Goal: Task Accomplishment & Management: Manage account settings

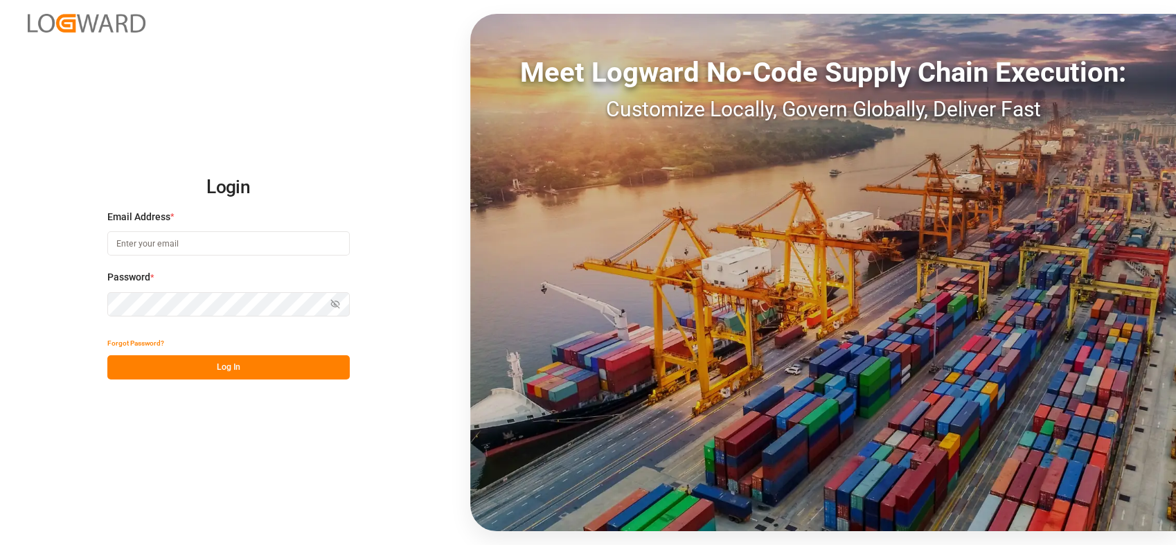
type input "[PERSON_NAME][EMAIL_ADDRESS][PERSON_NAME][DOMAIN_NAME]"
click at [285, 364] on button "Log In" at bounding box center [228, 367] width 242 height 24
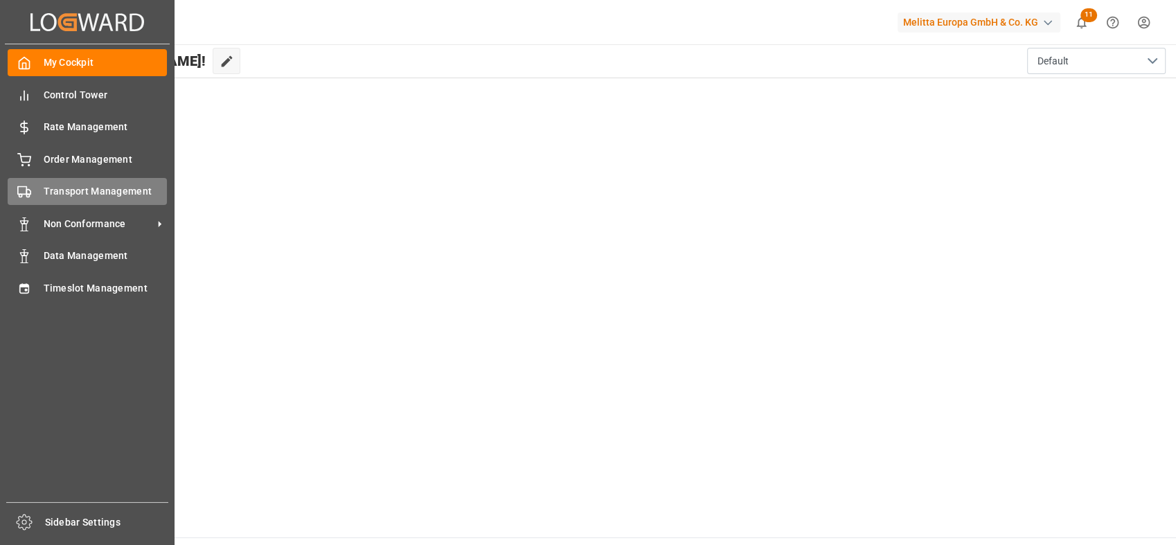
click at [75, 191] on span "Transport Management" at bounding box center [106, 191] width 124 height 15
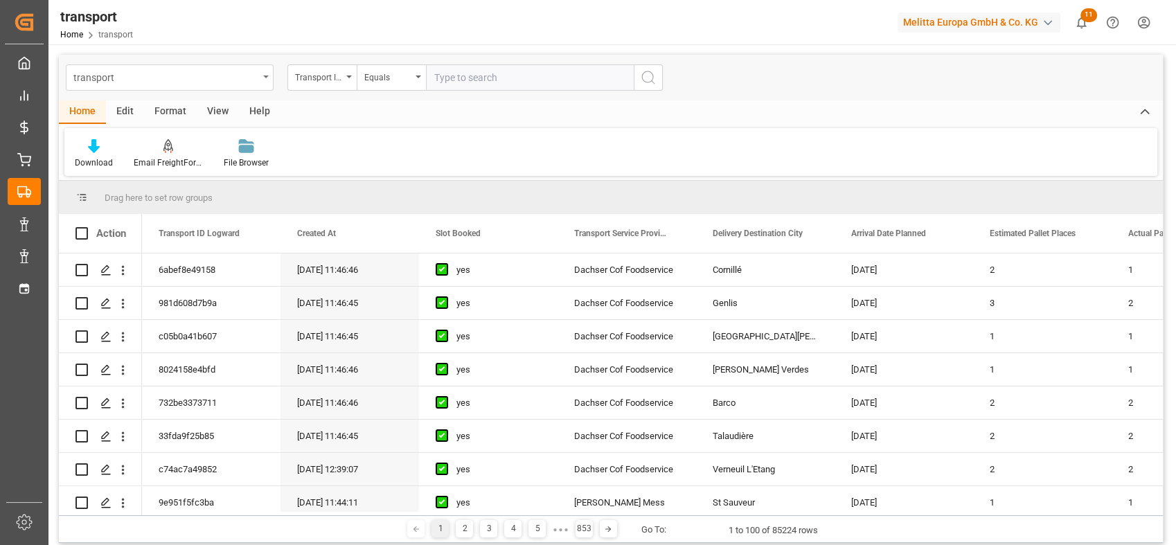
click at [161, 78] on div "transport" at bounding box center [165, 76] width 185 height 17
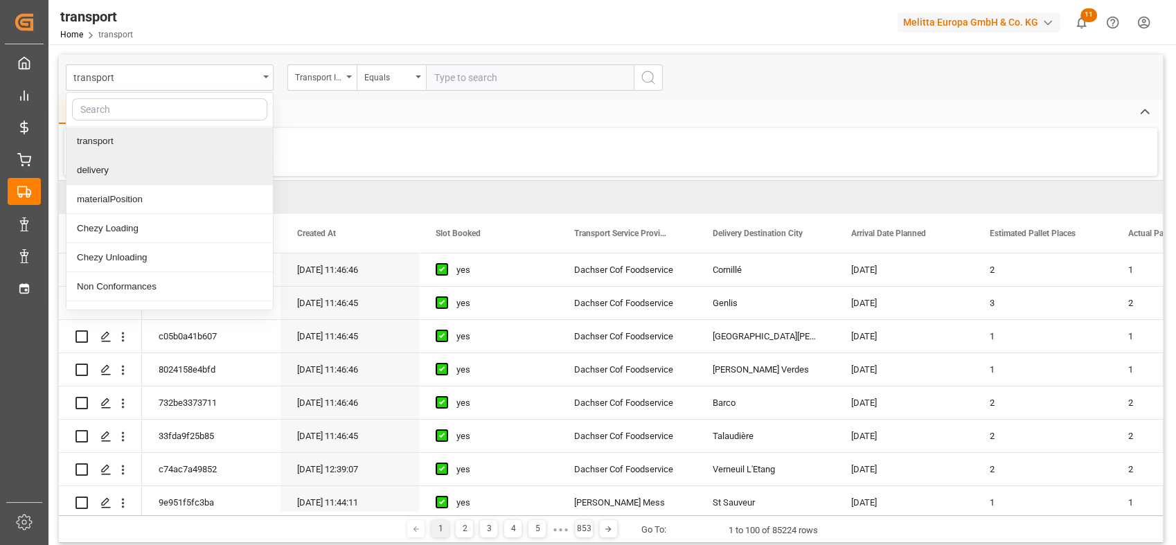
click at [117, 164] on div "delivery" at bounding box center [169, 170] width 206 height 29
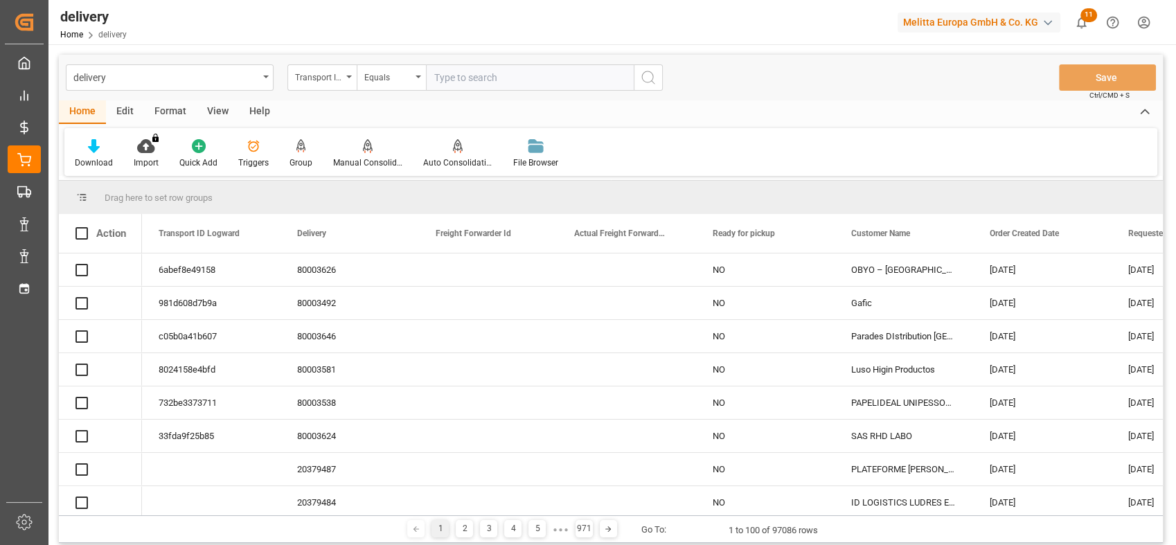
click at [342, 79] on div "Transport ID Logward" at bounding box center [321, 77] width 69 height 26
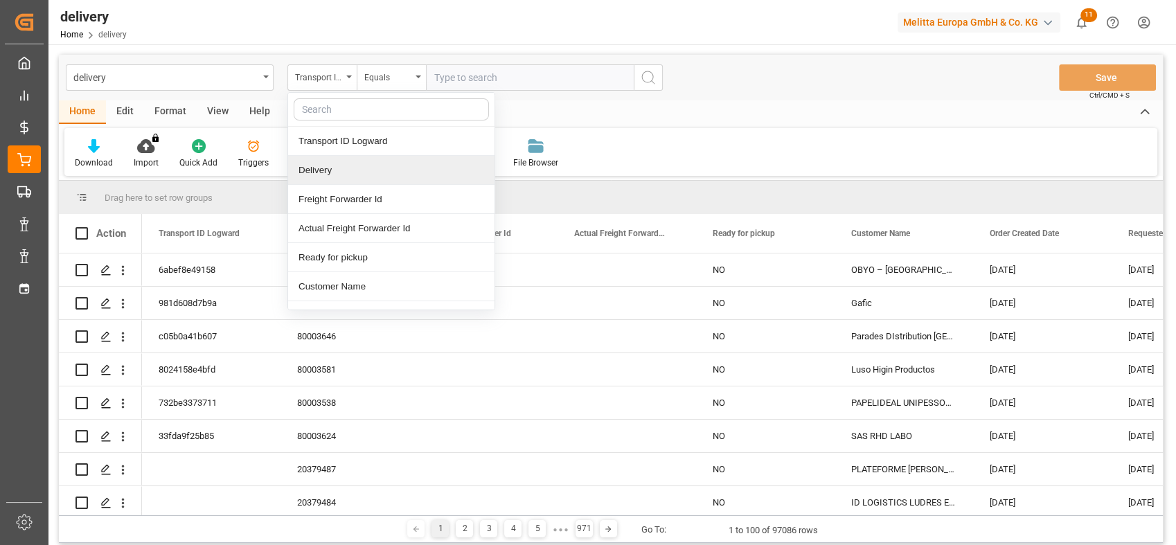
click at [326, 167] on div "Delivery" at bounding box center [391, 170] width 206 height 29
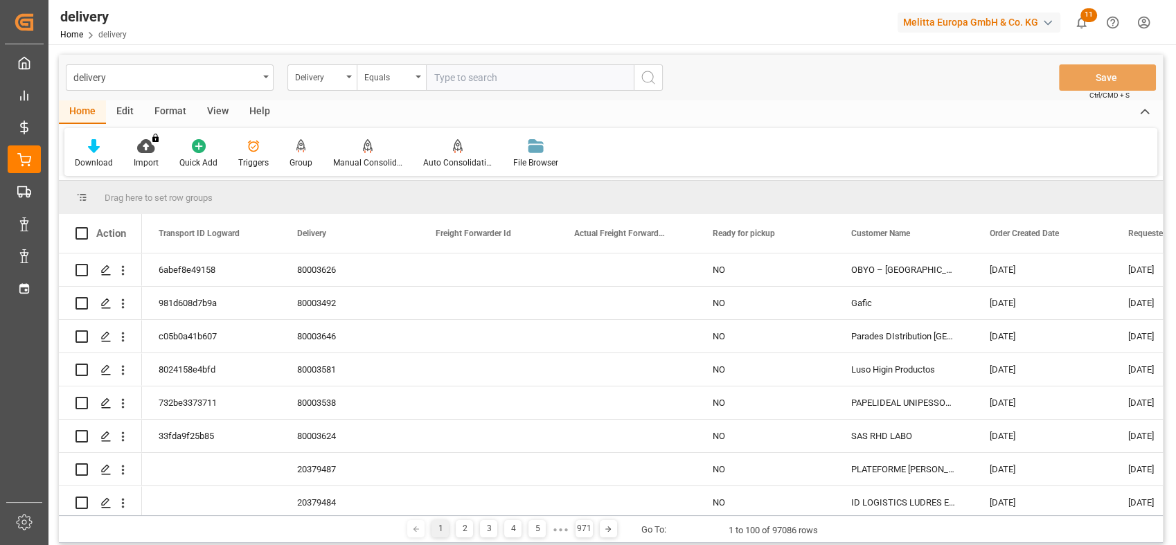
click at [483, 73] on input "text" at bounding box center [530, 77] width 208 height 26
paste input "80002123"
type input "80002123"
click at [652, 78] on icon "search button" at bounding box center [648, 77] width 17 height 17
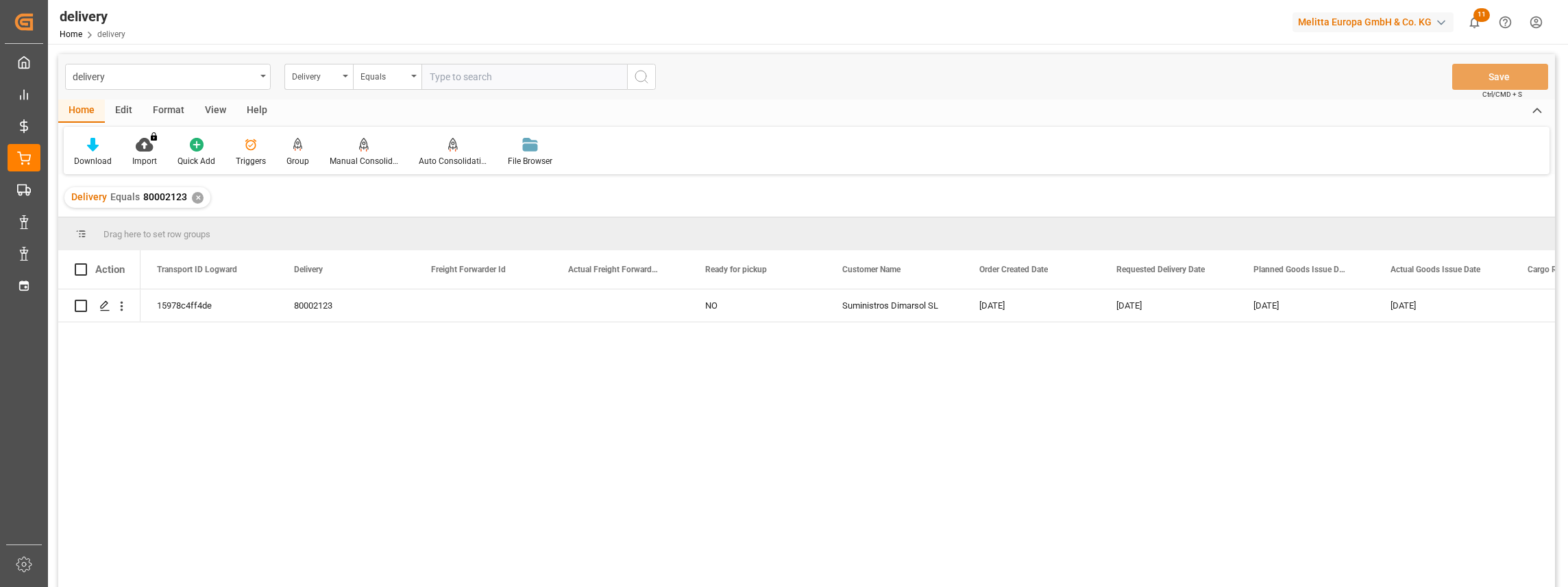
click at [466, 78] on input "text" at bounding box center [525, 76] width 206 height 26
paste input "80001896"
type input "80001896"
click at [654, 72] on button "search button" at bounding box center [641, 76] width 29 height 26
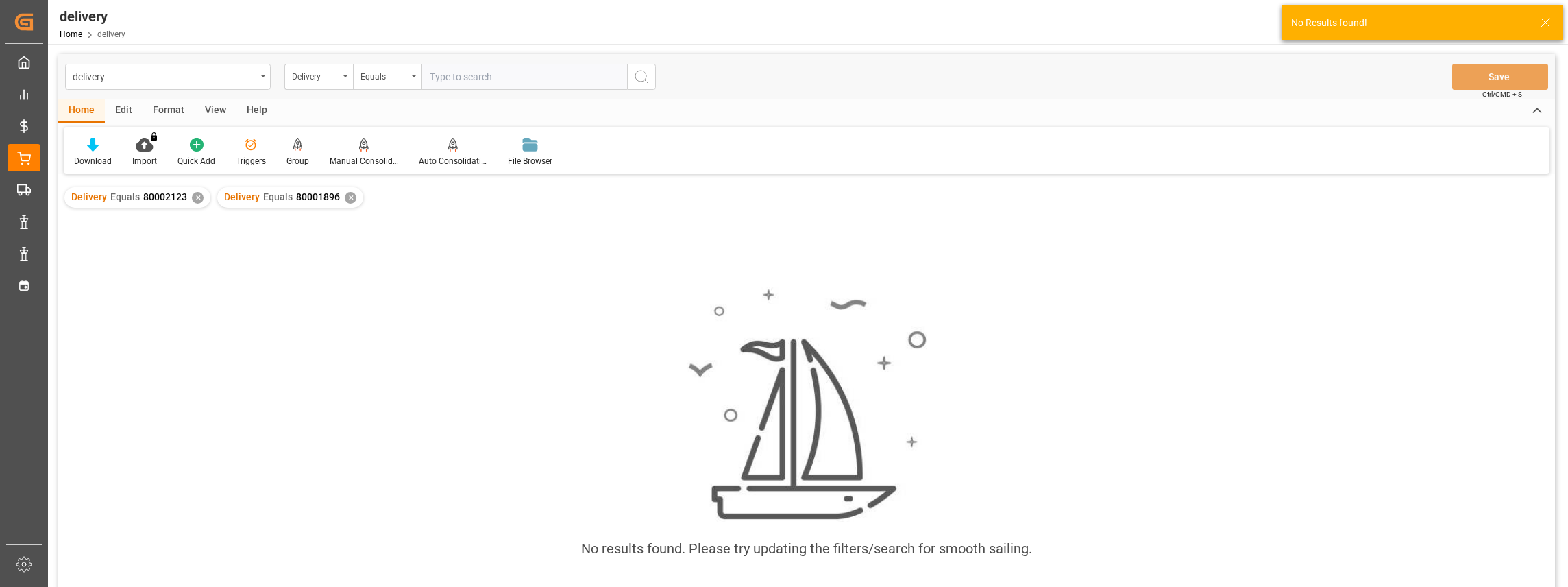
click at [196, 198] on div "✕" at bounding box center [198, 198] width 12 height 12
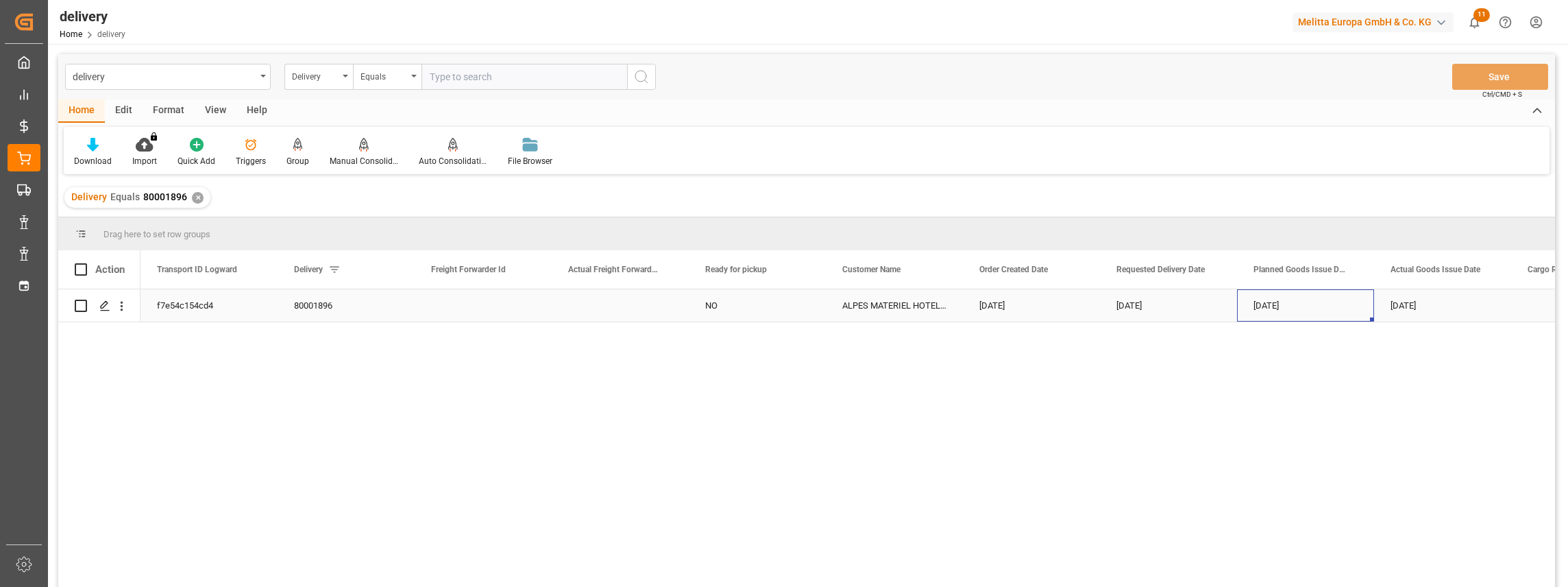
click at [1163, 308] on div "05.08.2025" at bounding box center [1306, 305] width 137 height 33
click at [200, 80] on div "delivery" at bounding box center [163, 75] width 183 height 17
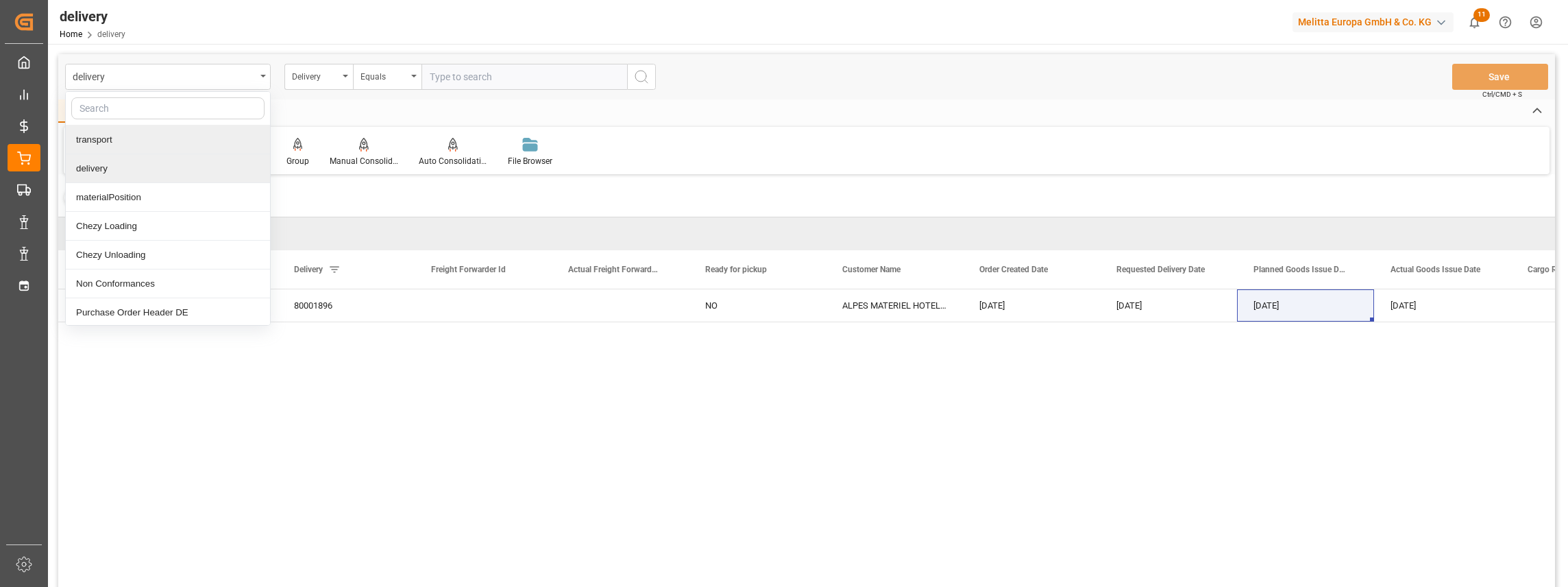
click at [122, 113] on input "text" at bounding box center [167, 108] width 193 height 22
type input "deli"
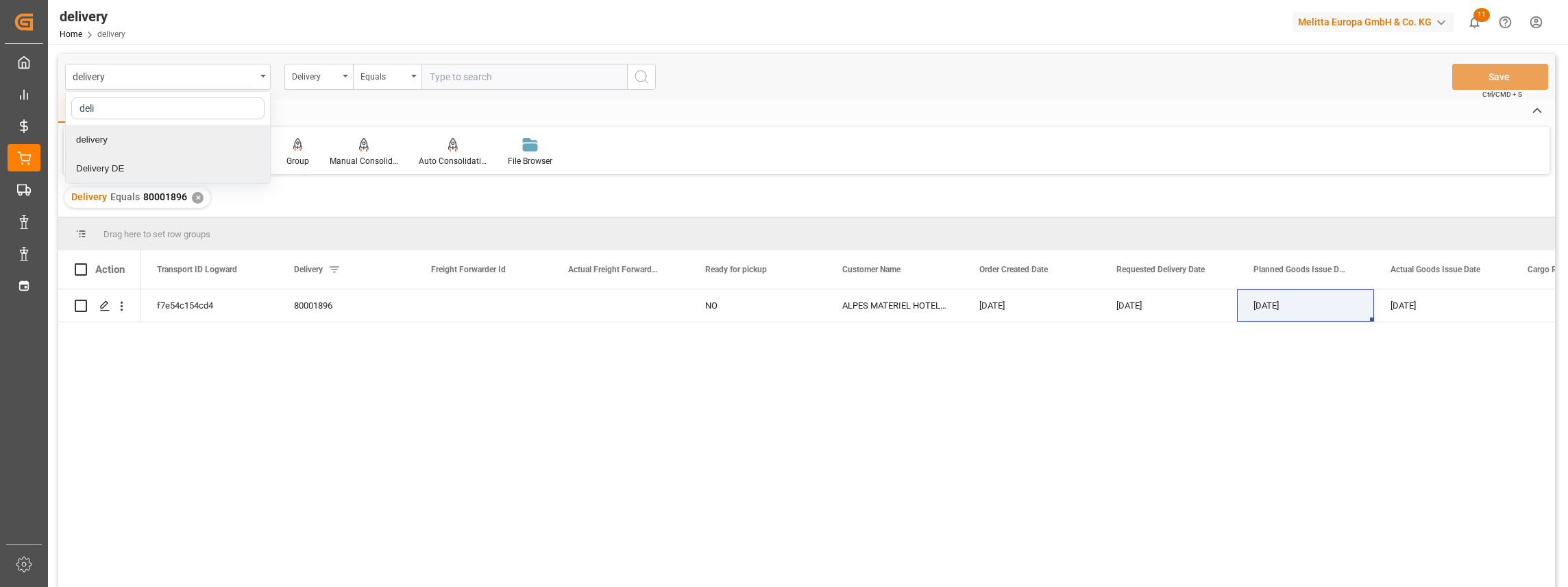
click at [142, 169] on div "Delivery DE" at bounding box center [167, 168] width 204 height 29
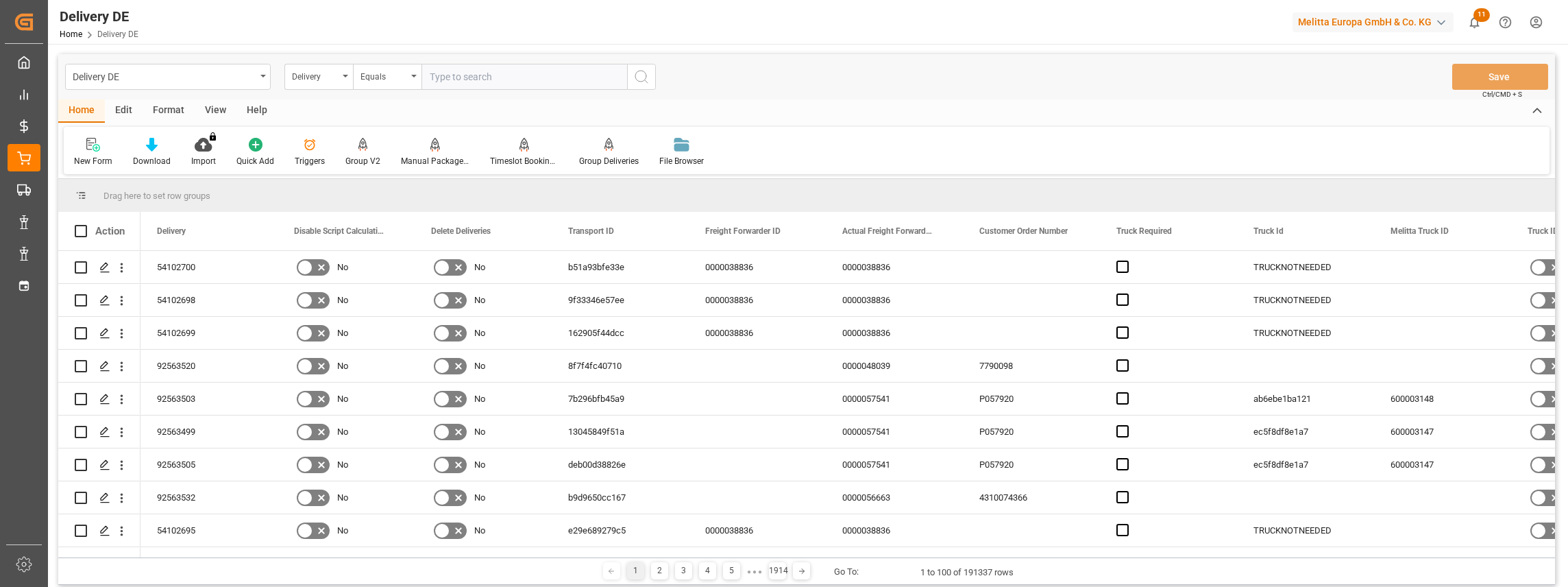
click at [500, 78] on input "text" at bounding box center [525, 76] width 206 height 26
paste input "80003777"
type input "80003777"
click at [638, 73] on icon "search button" at bounding box center [641, 76] width 17 height 17
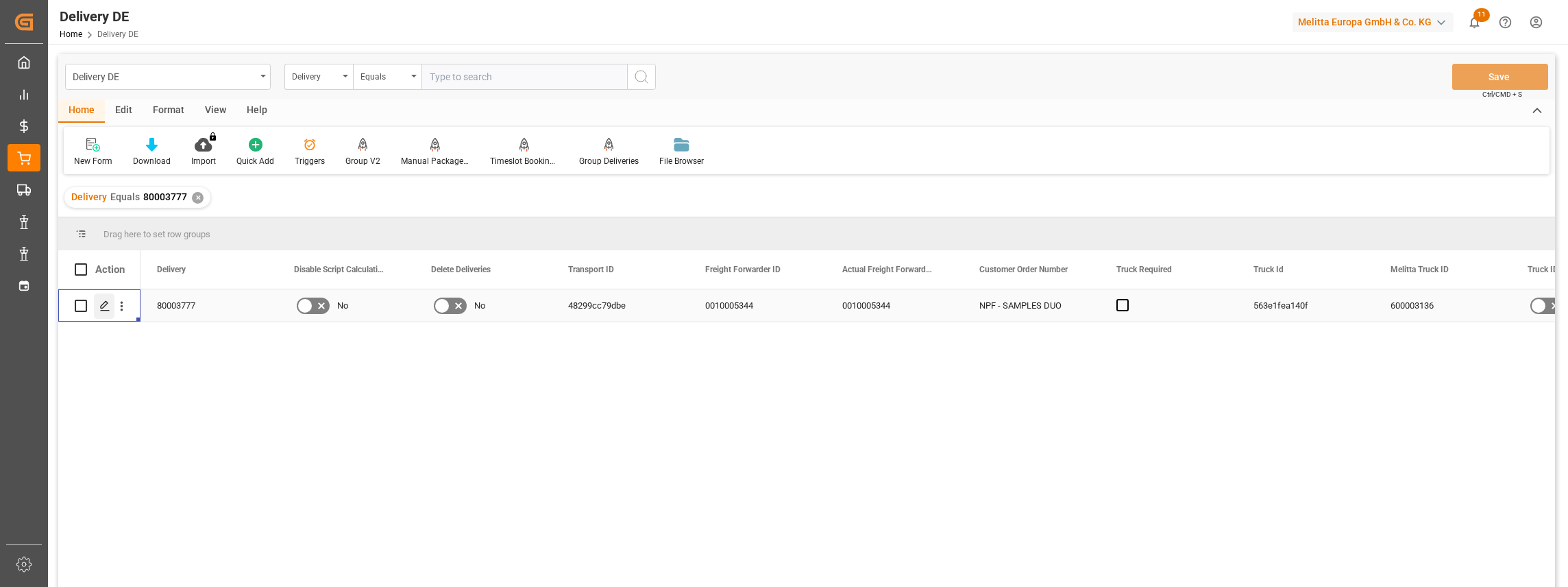
click at [110, 309] on icon "Press SPACE to select this row." at bounding box center [104, 305] width 11 height 11
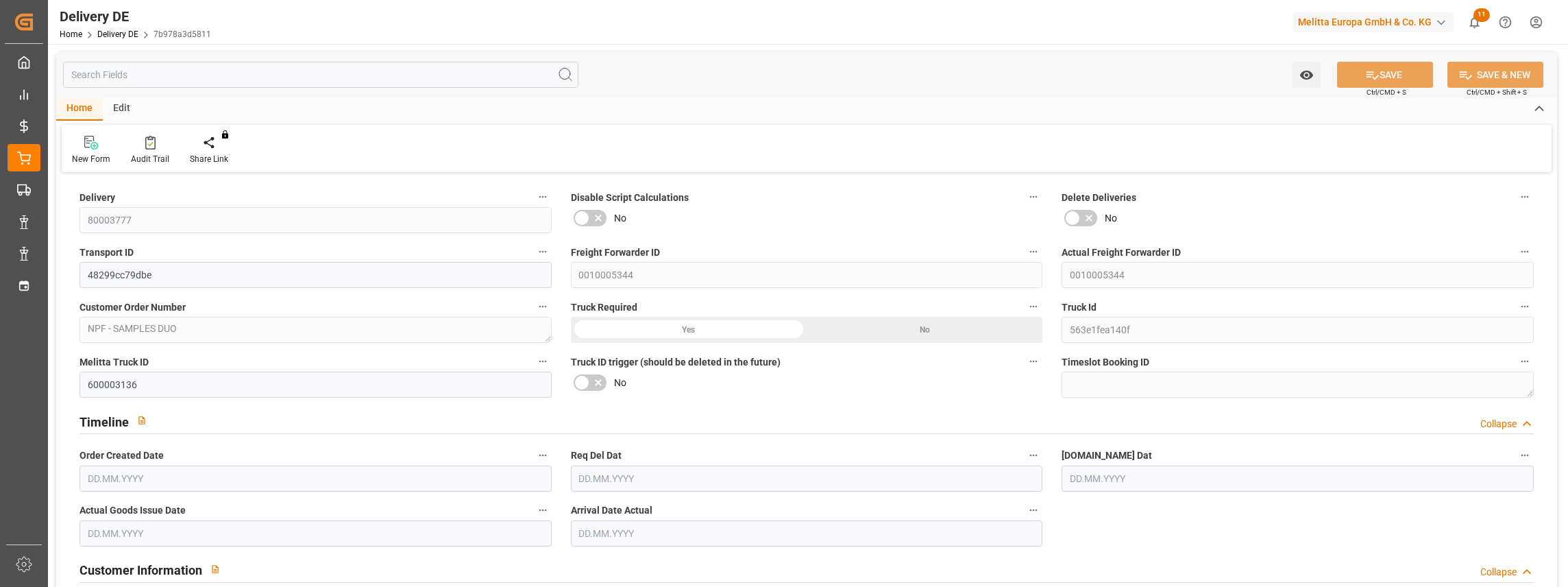
type input "0"
type input "4"
type input "0"
type input "318.15"
type input "474.756"
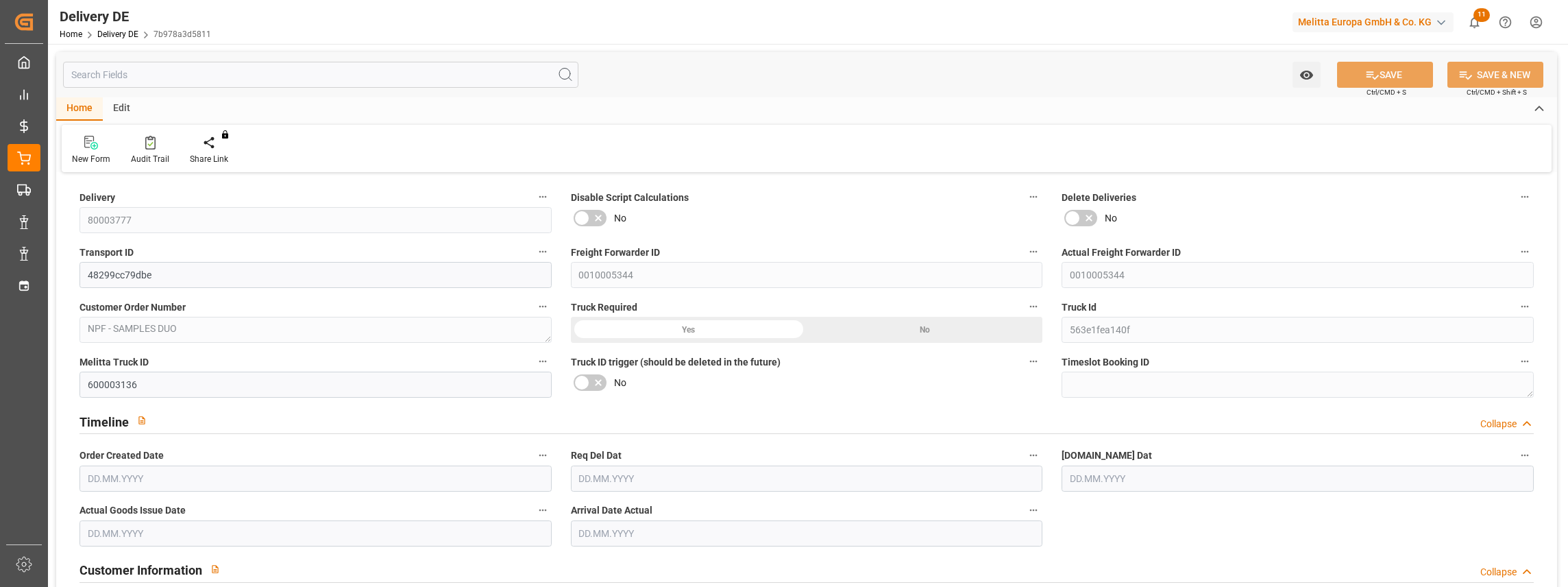
type input "3803.76"
type input "[DATE]"
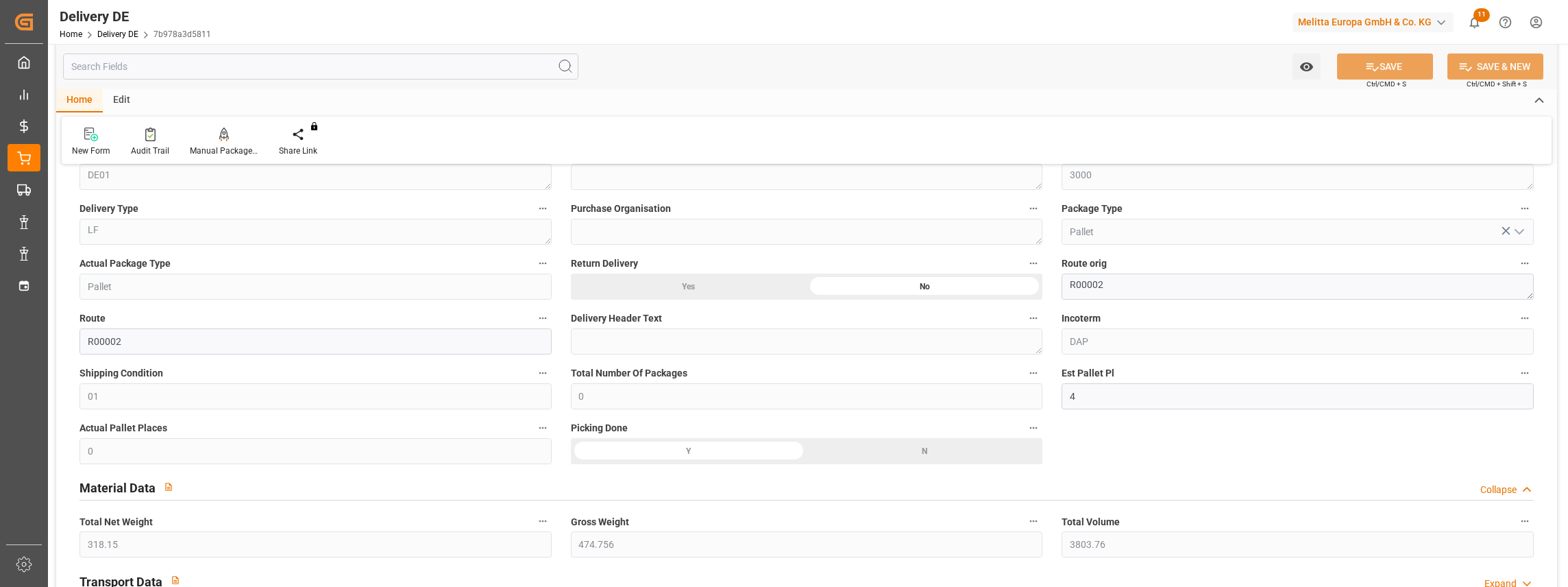
scroll to position [731, 0]
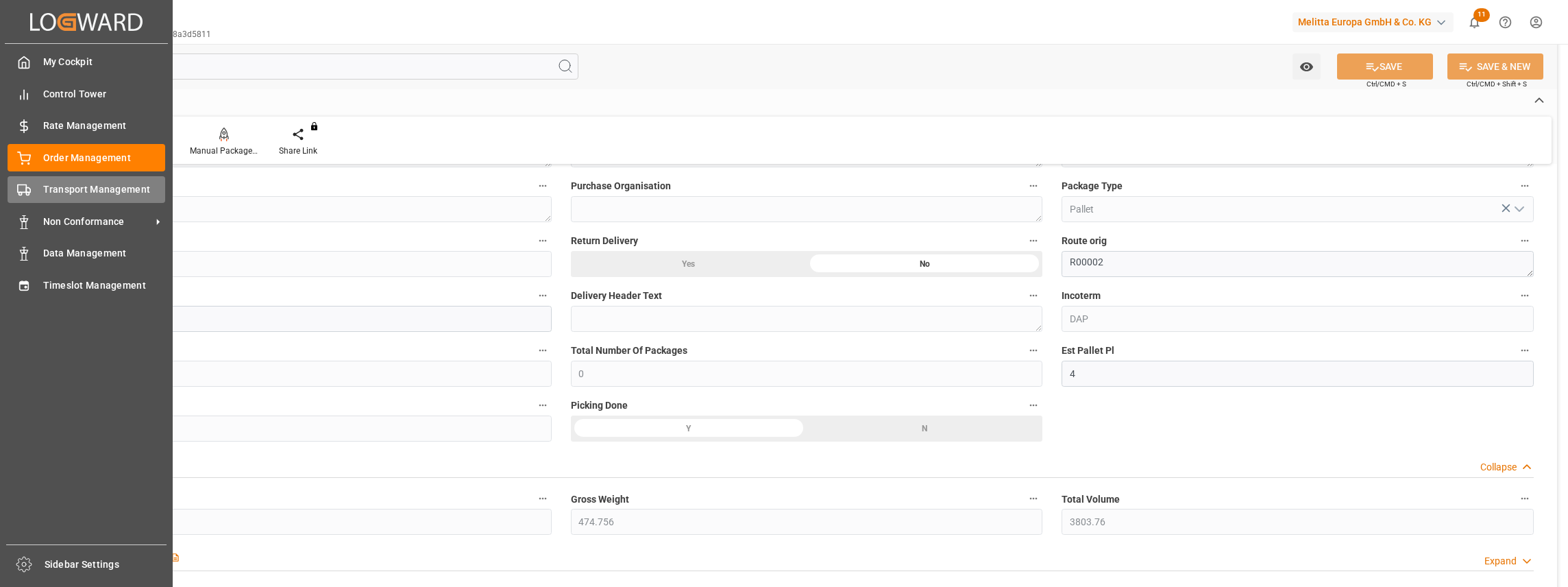
click at [59, 188] on span "Transport Management" at bounding box center [105, 189] width 123 height 15
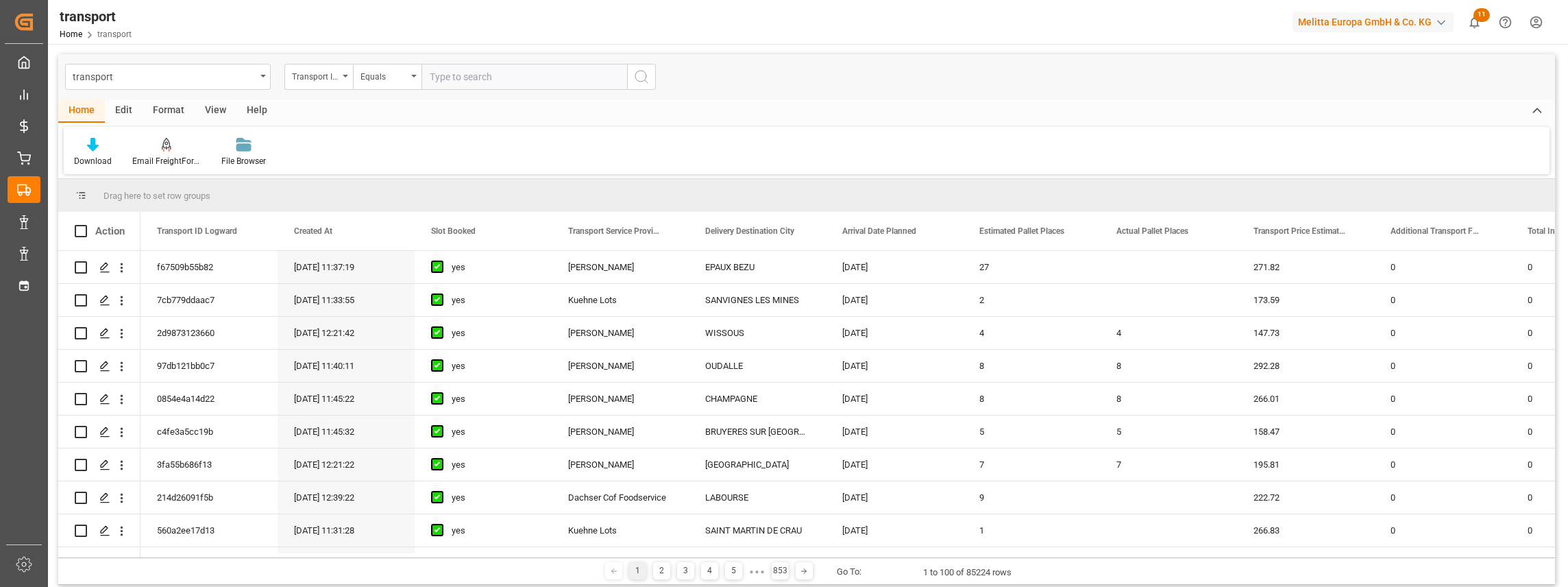
click at [181, 77] on div "transport" at bounding box center [163, 75] width 183 height 17
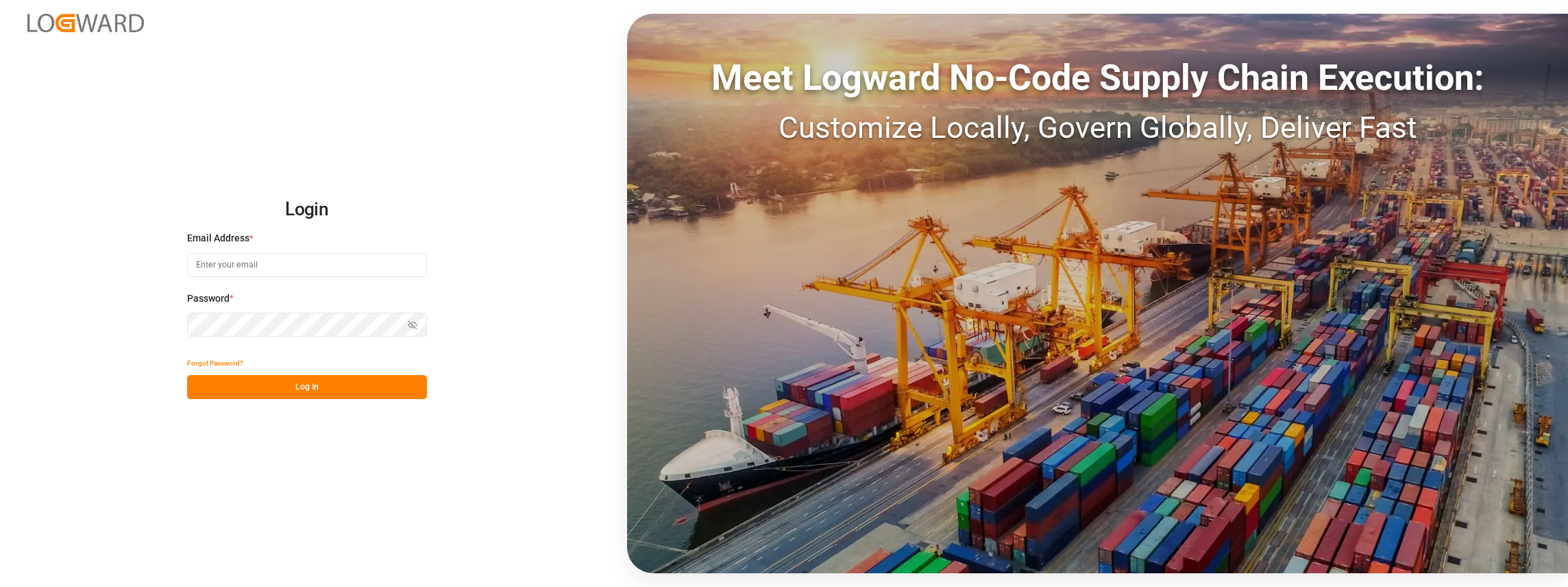
type input "[PERSON_NAME][EMAIL_ADDRESS][PERSON_NAME][DOMAIN_NAME]"
click at [270, 385] on button "Log In" at bounding box center [307, 387] width 240 height 24
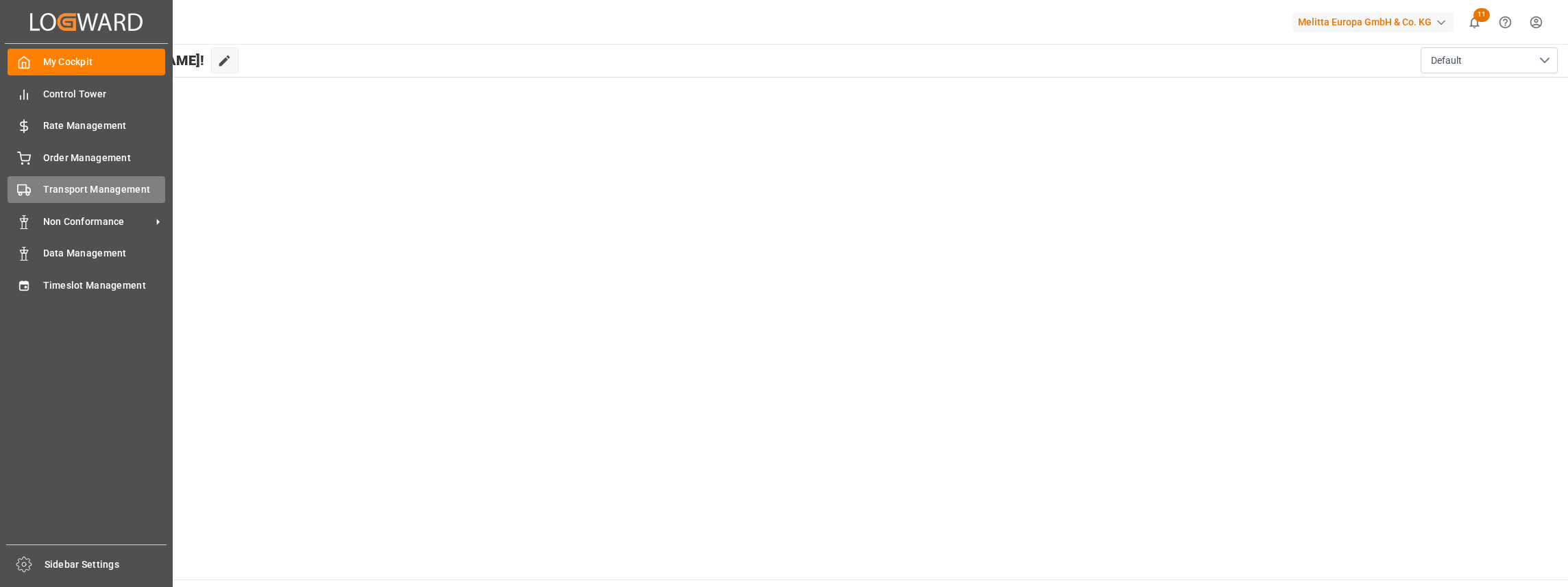
click at [103, 184] on span "Transport Management" at bounding box center [105, 189] width 123 height 15
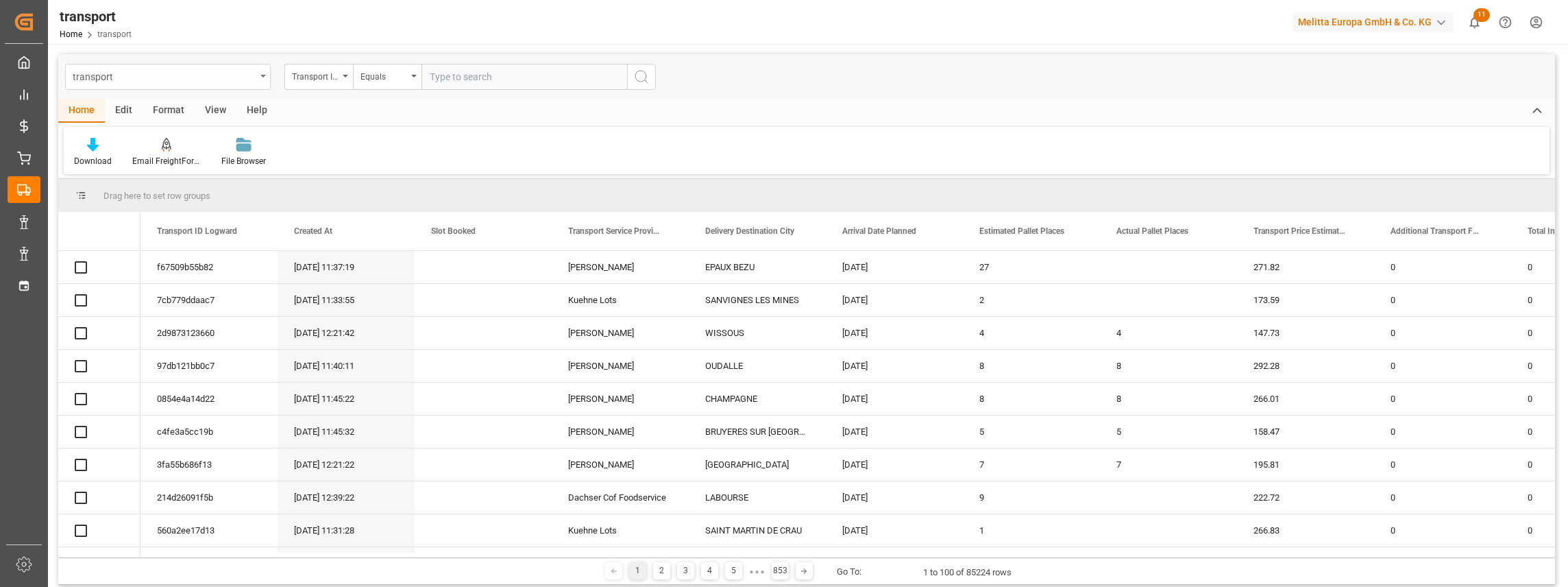
click at [206, 81] on div "transport" at bounding box center [163, 75] width 183 height 17
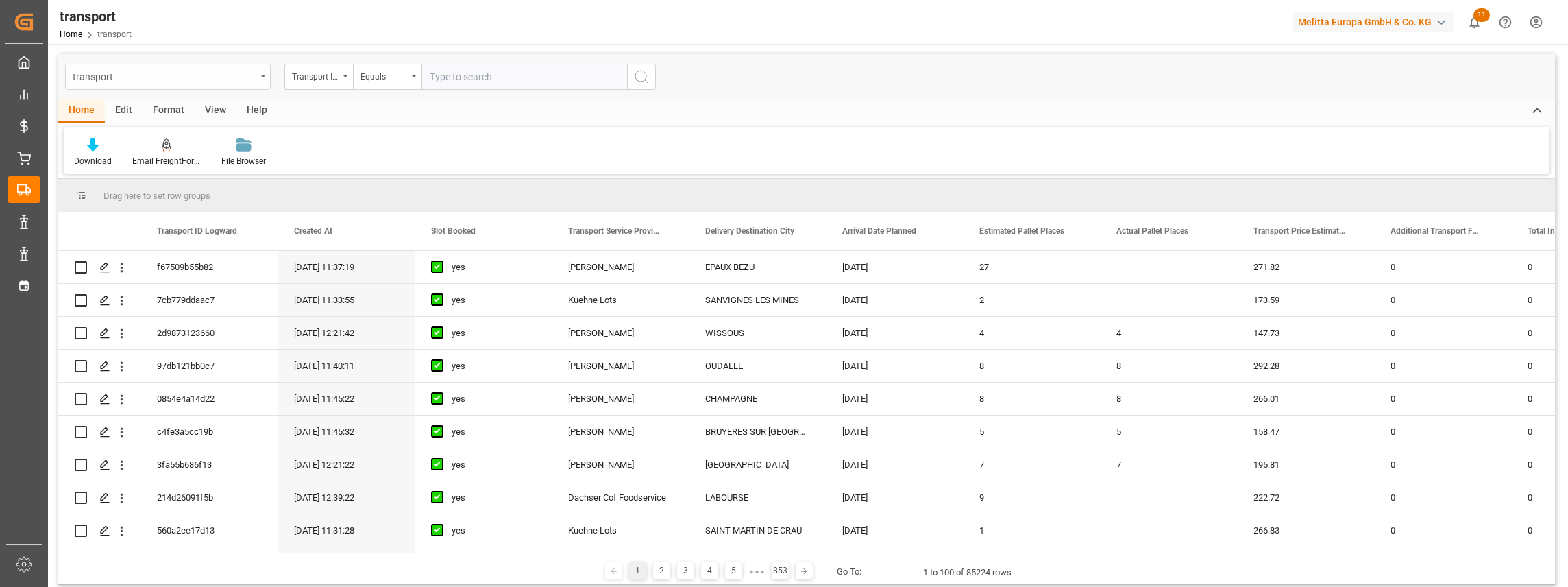
click at [206, 81] on div "transport" at bounding box center [163, 75] width 183 height 17
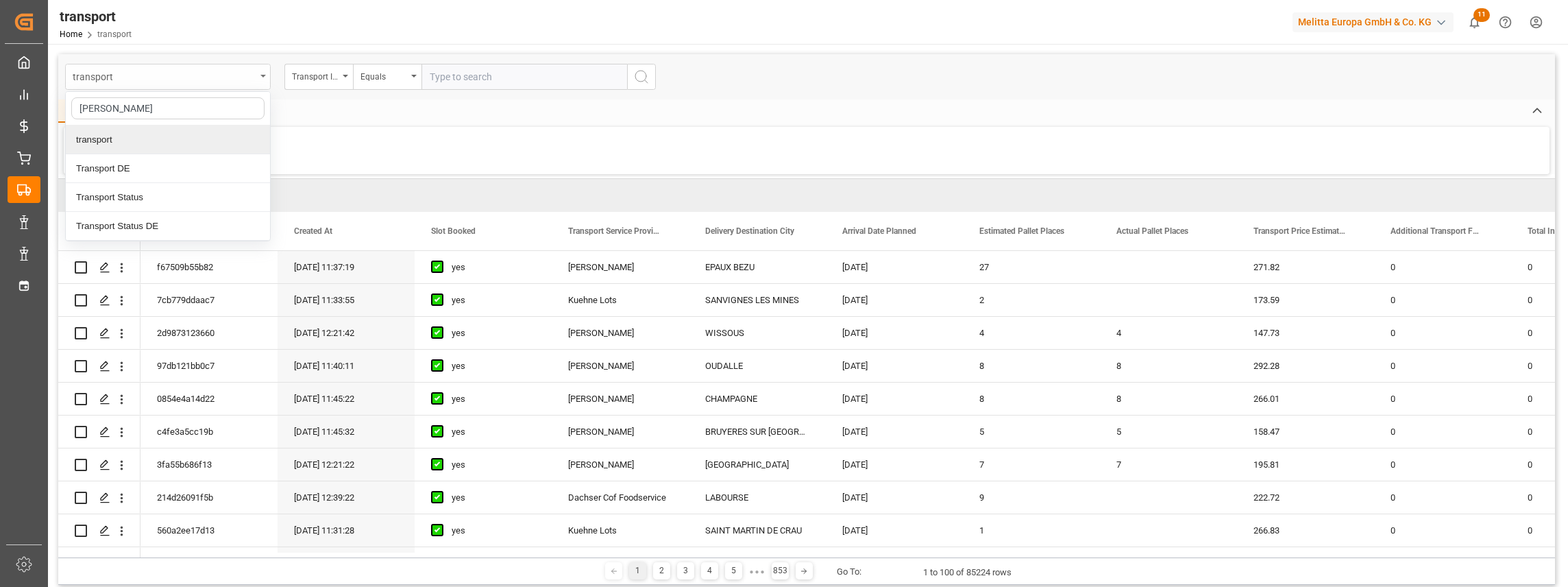
type input "trans"
click at [163, 168] on div "Transport DE" at bounding box center [167, 168] width 204 height 29
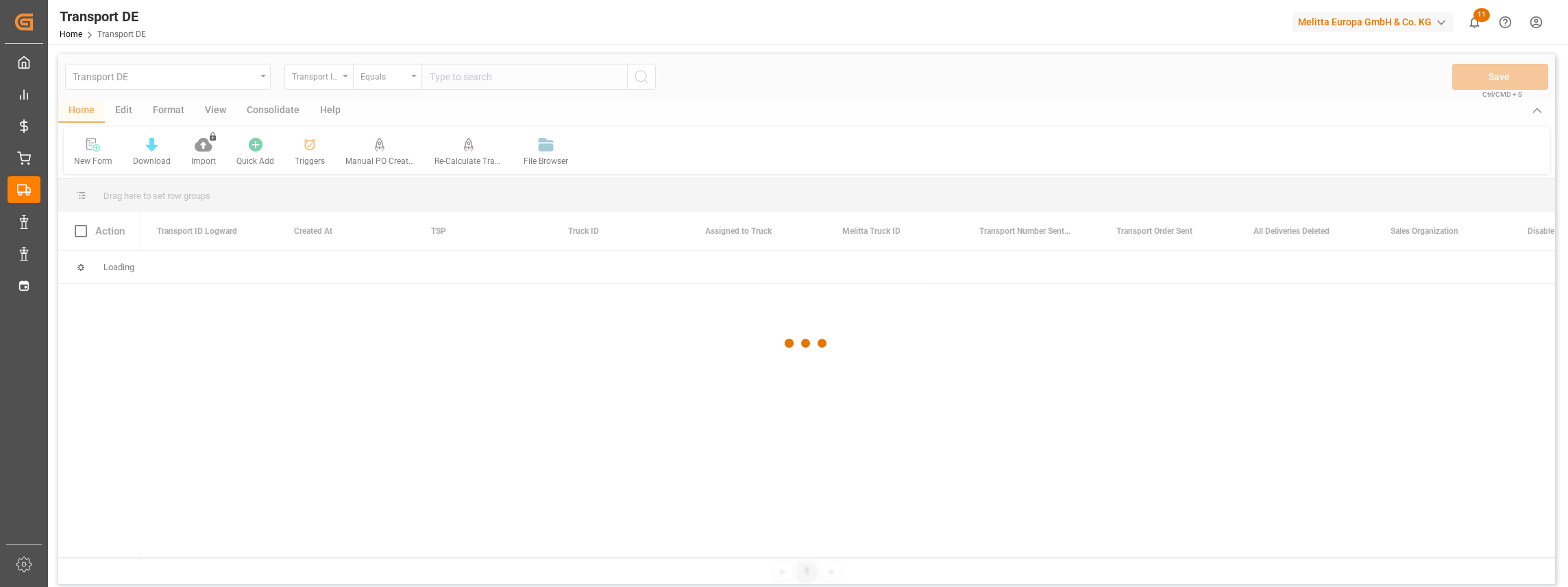
click at [509, 84] on div at bounding box center [807, 343] width 1497 height 578
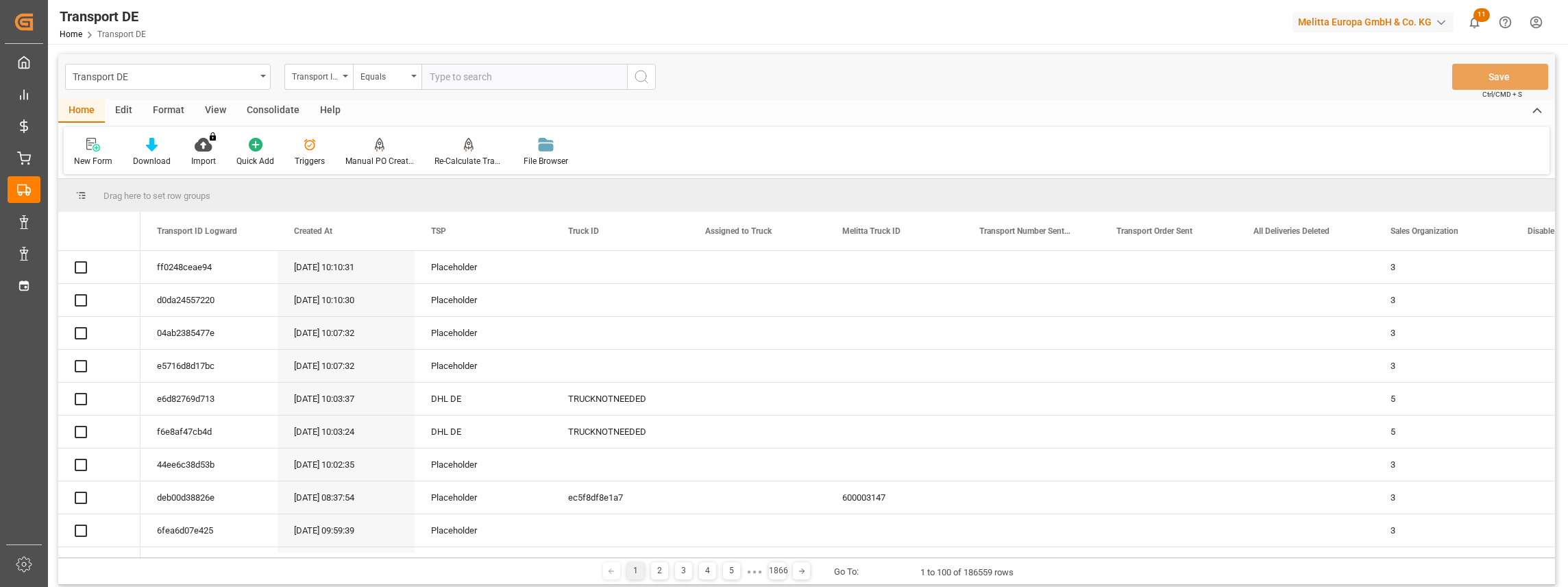
click at [520, 79] on input "text" at bounding box center [525, 76] width 206 height 26
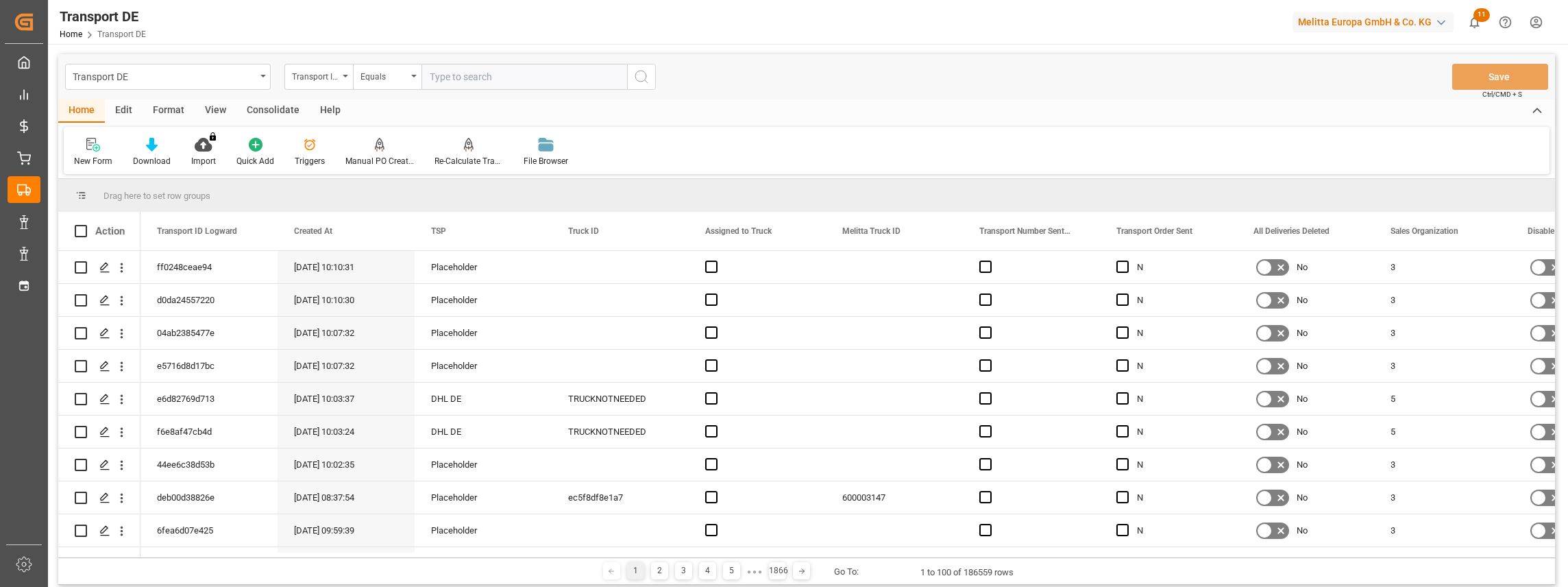
click at [520, 79] on input "text" at bounding box center [525, 76] width 206 height 26
paste input "5018c5fb4a6d"
type input "5018c5fb4a6d"
click at [638, 80] on icon "search button" at bounding box center [641, 76] width 17 height 17
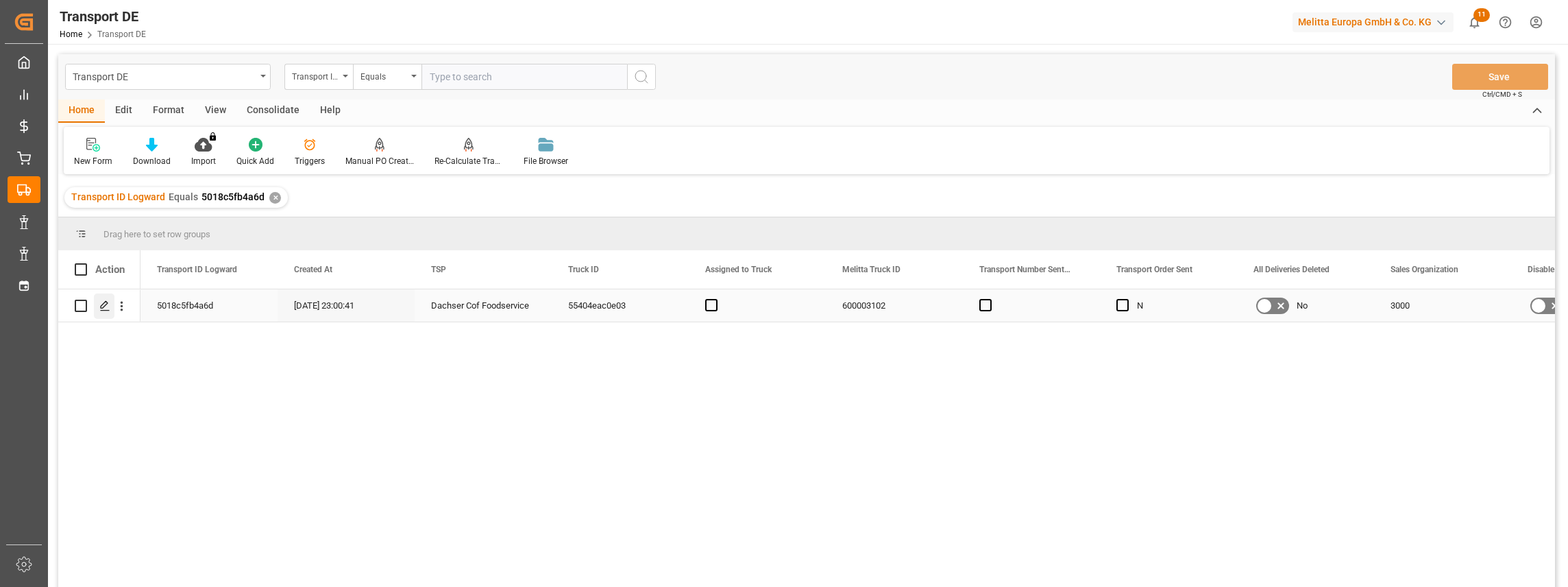
click at [106, 311] on line "Press SPACE to select this row." at bounding box center [105, 311] width 8 height 0
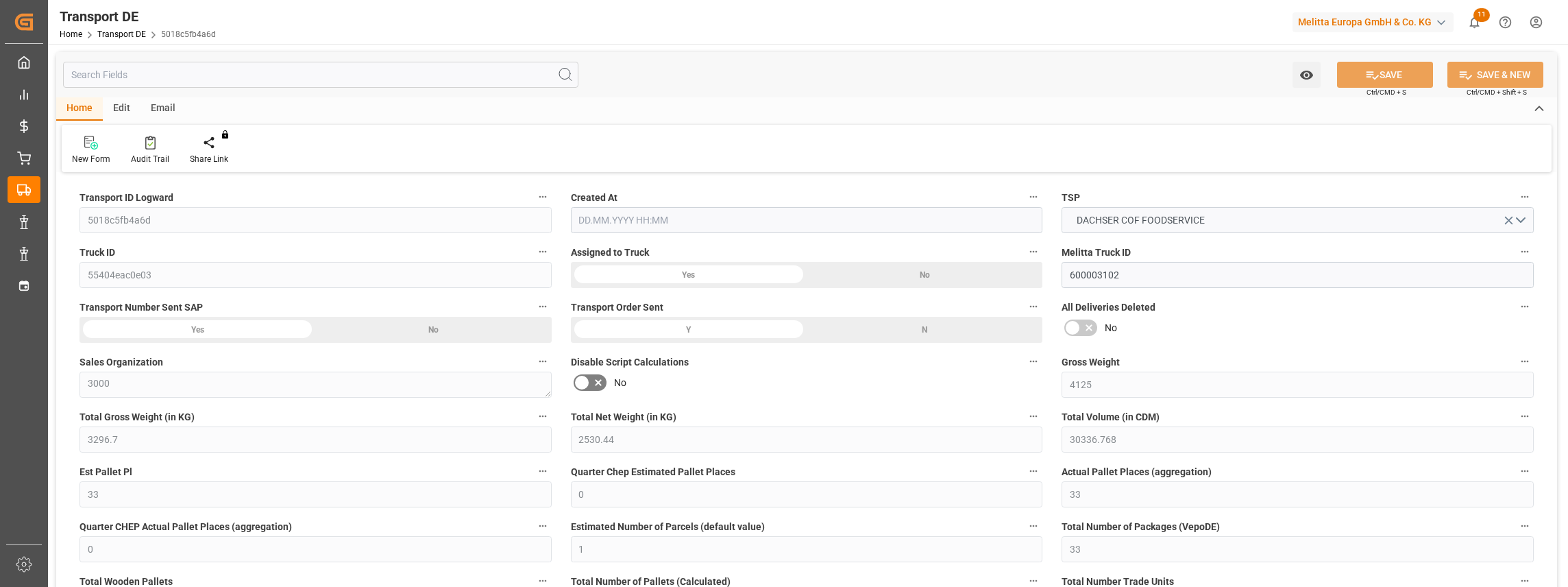
type input "4125"
type input "3296.7"
type input "2530.44"
type input "30336.768"
type input "33"
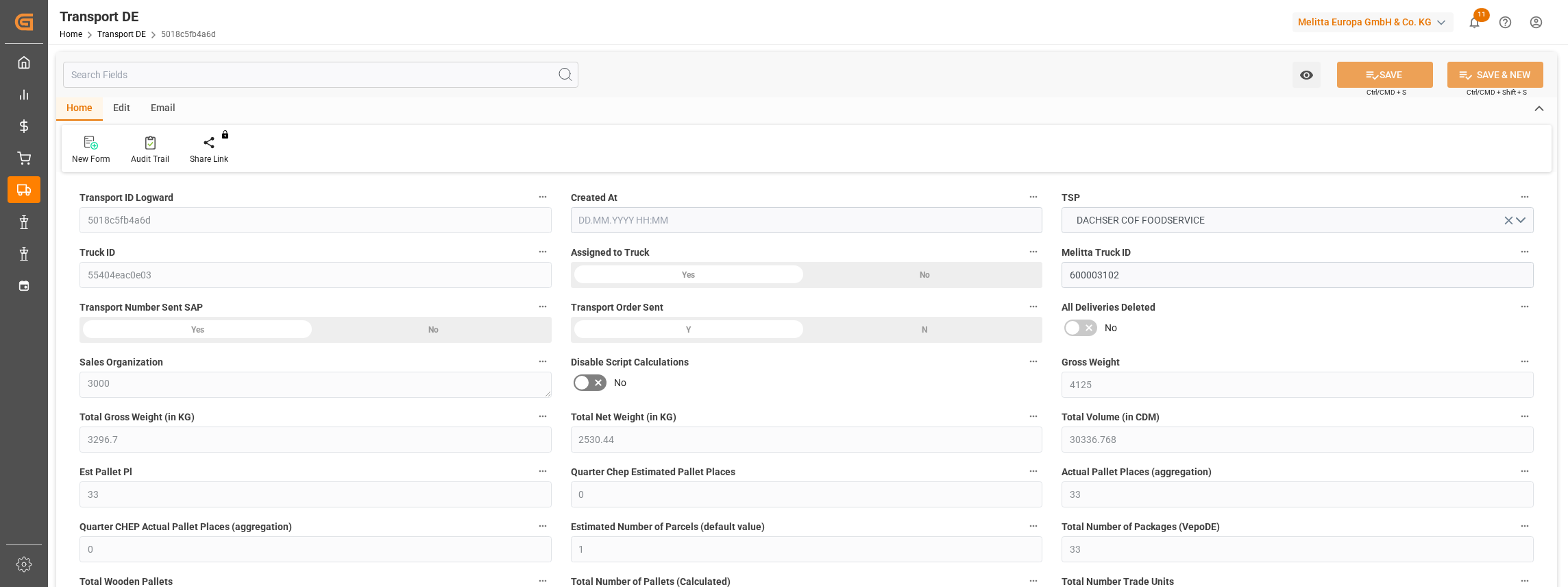
type input "0"
type input "33"
type input "0"
type input "1"
type input "33"
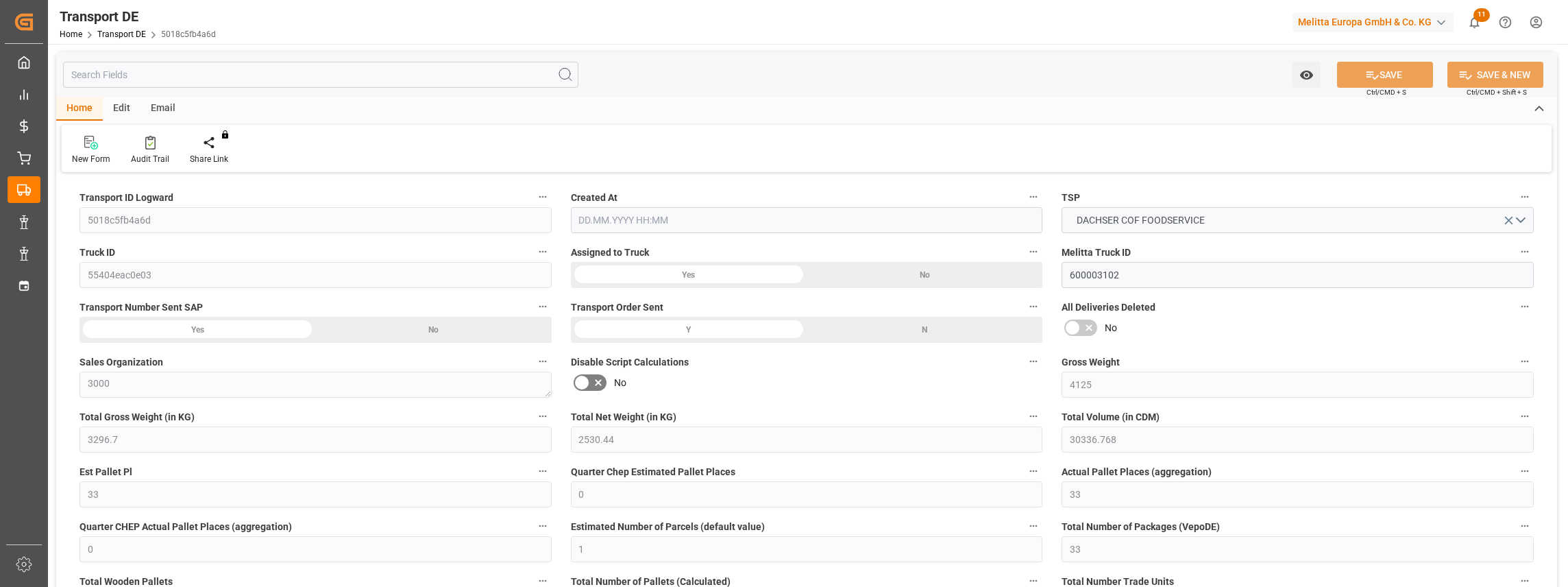
type input "33"
type input "0"
type input "208.678"
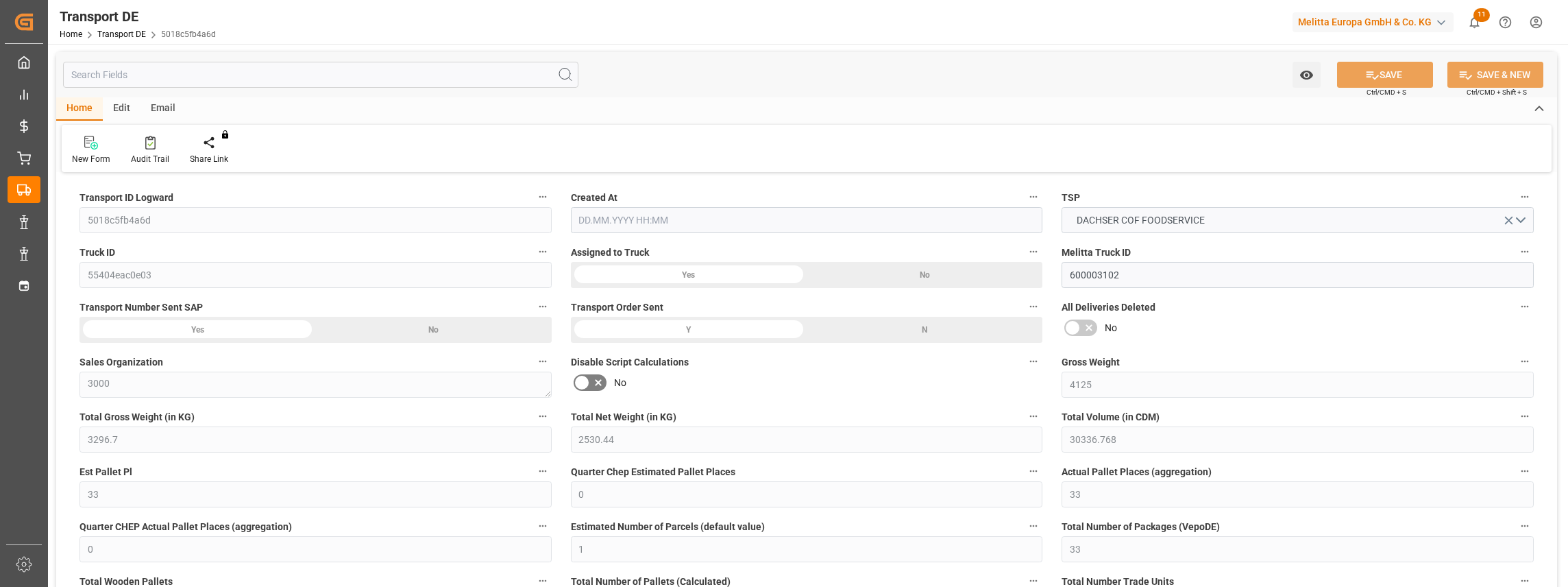
type input "0"
type input "33"
type input "0"
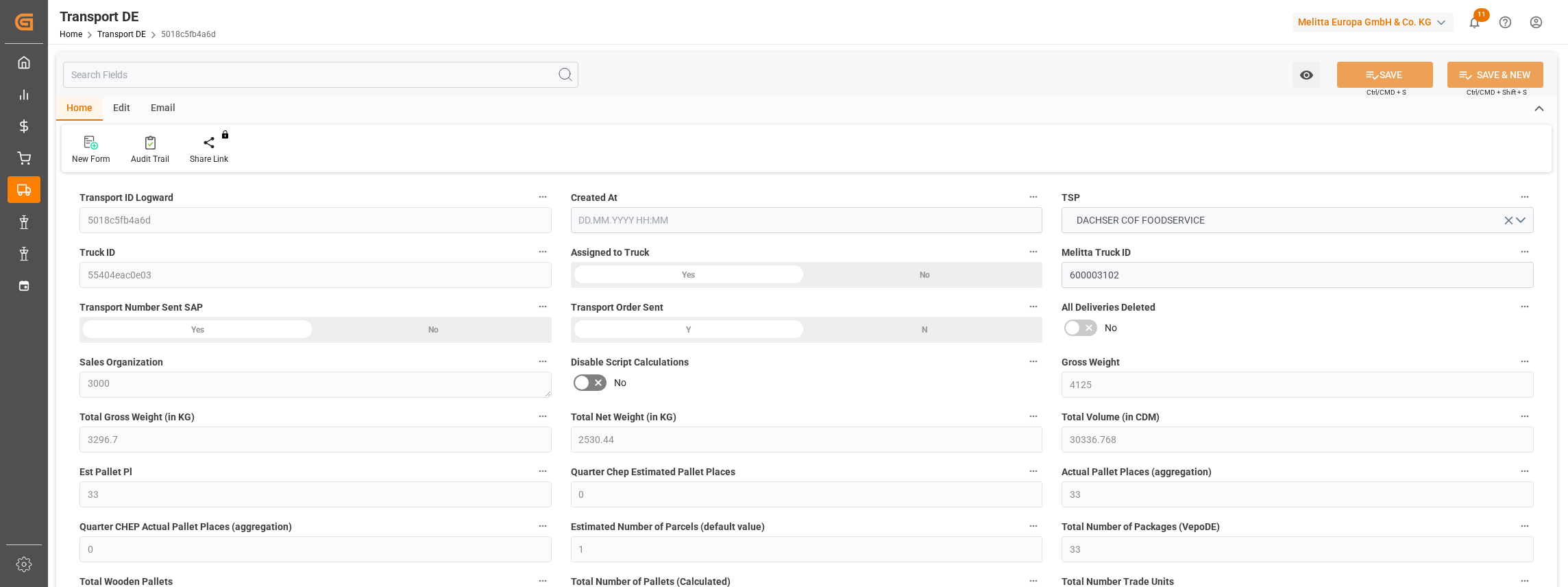
type input "0"
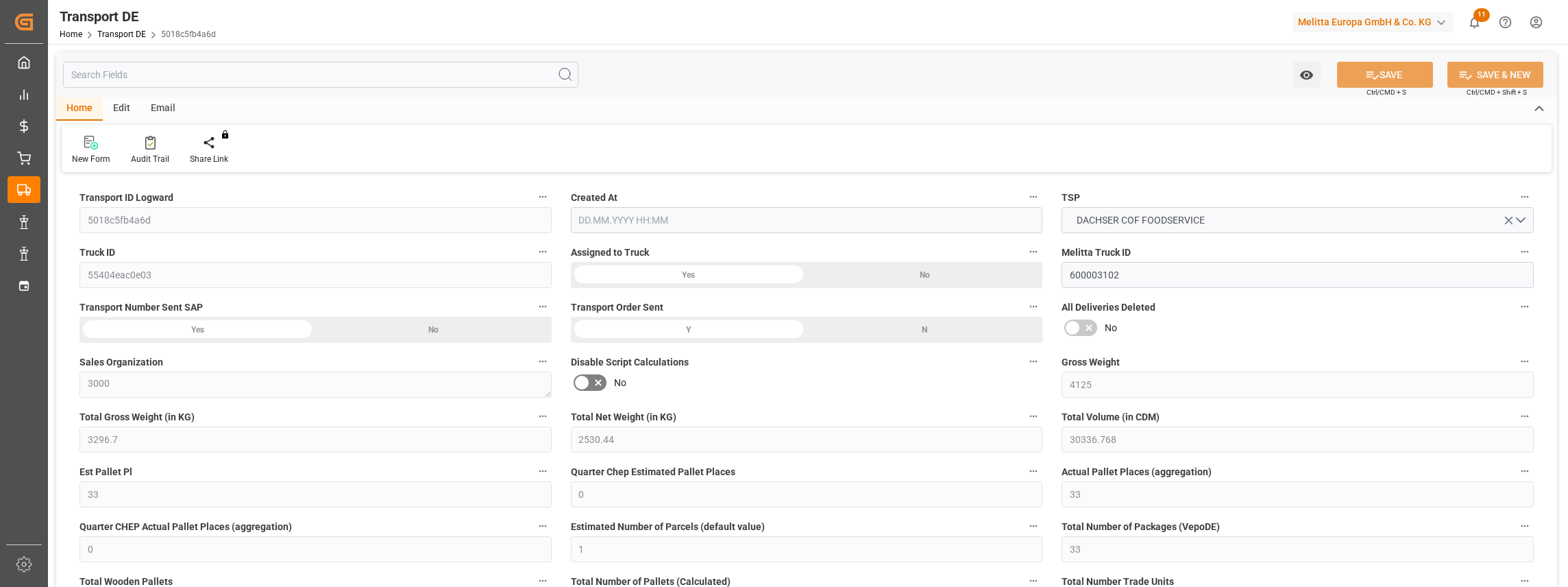
type input "0"
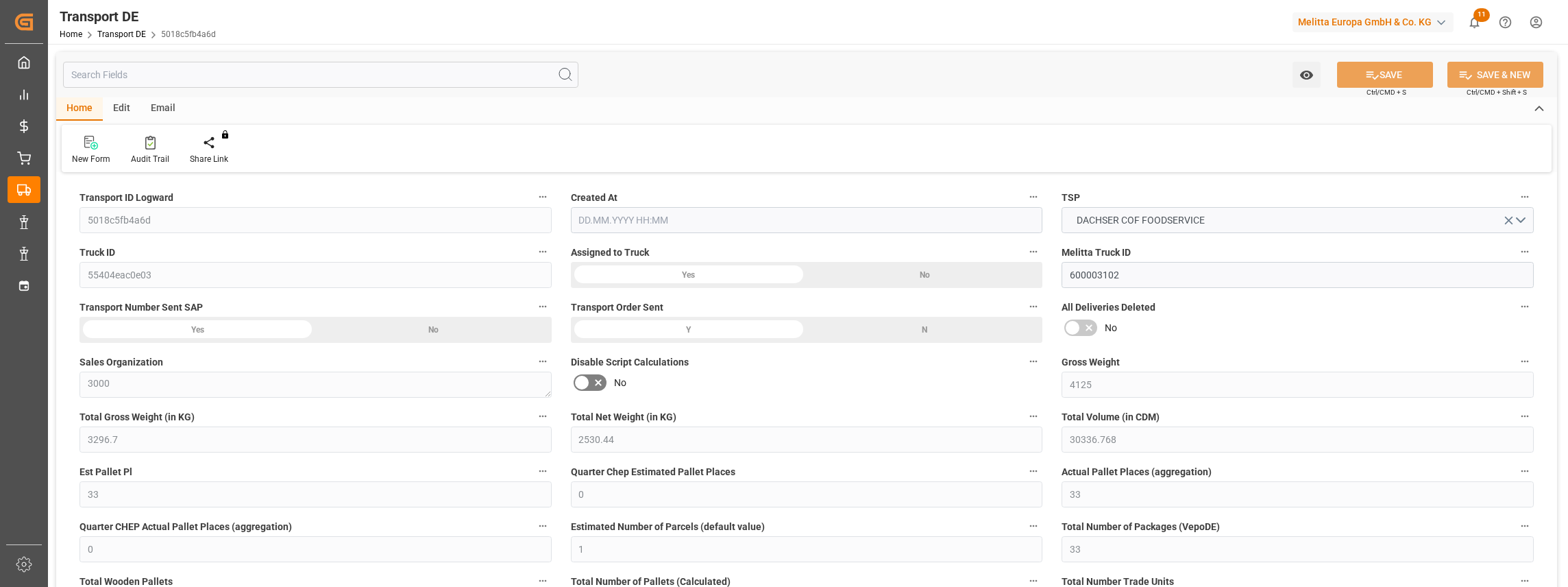
type input "0"
type input "3296.7"
type input "21"
type input "100"
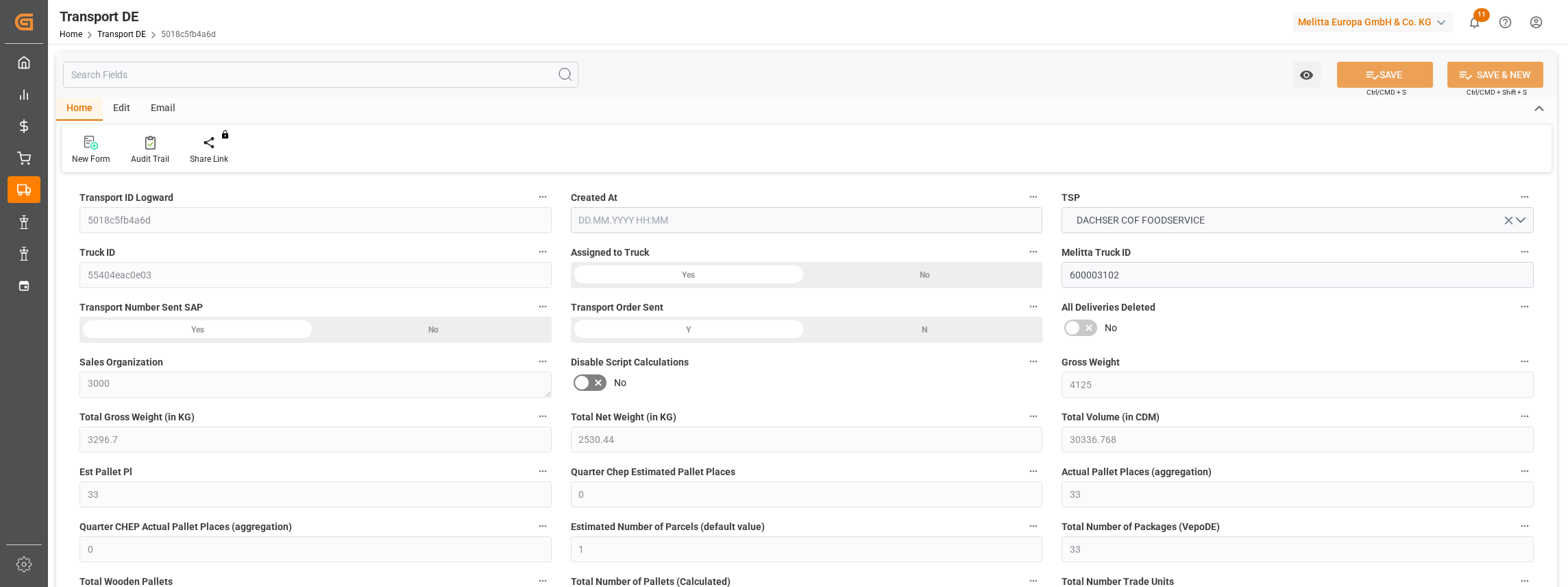
type input "0"
type input "33"
type input "0"
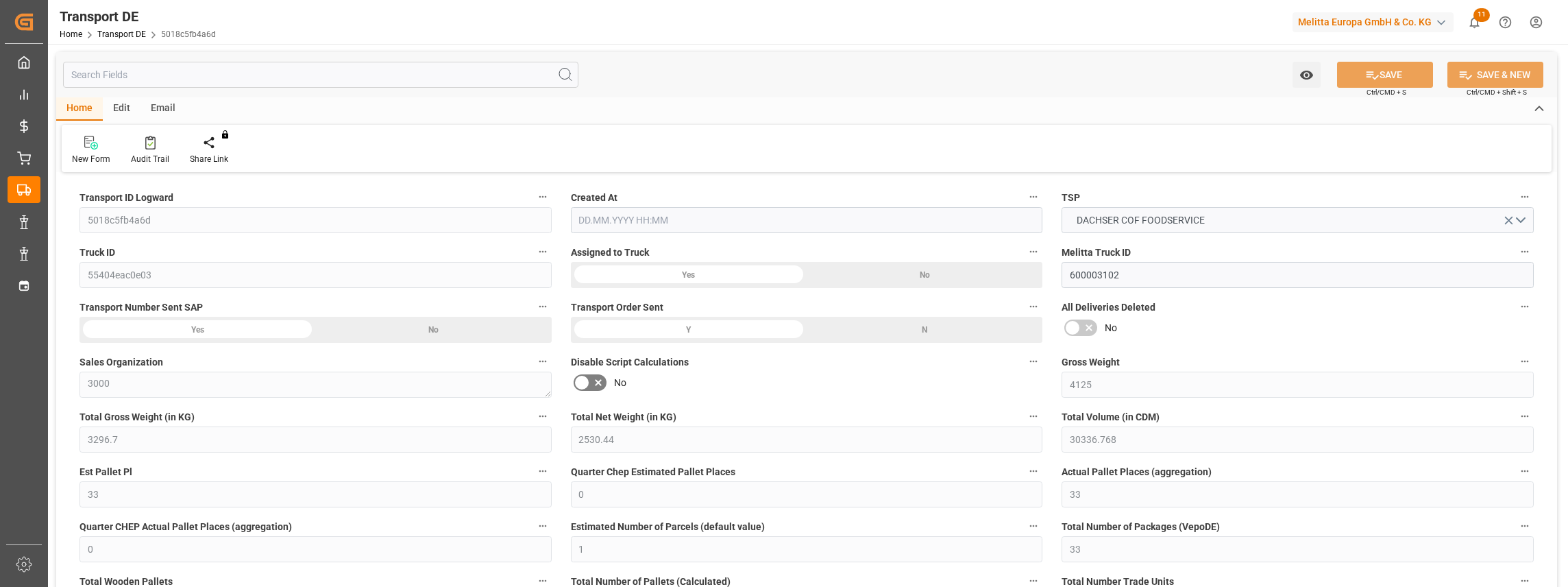
type input "0"
type input "1"
type input "0"
type input "1782"
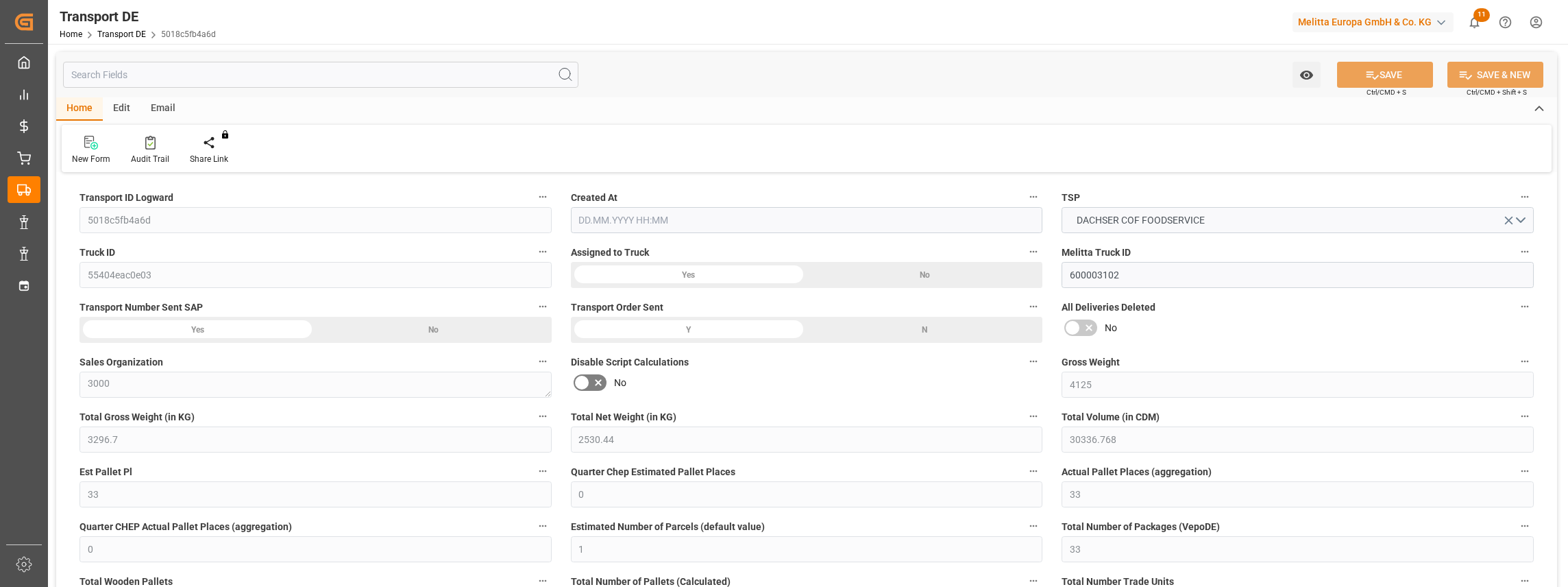
type input "208.678"
type input "0"
type input "[DATE] 21:00"
type input "[DATE]"
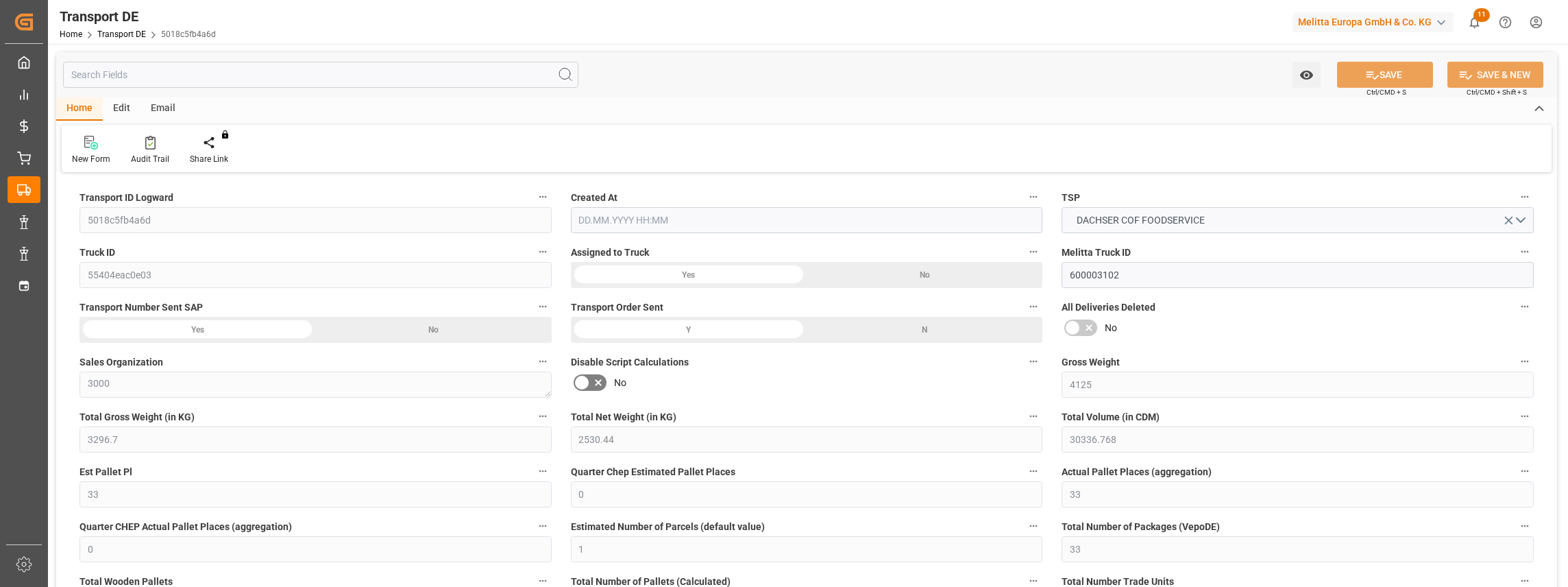
type input "[DATE]"
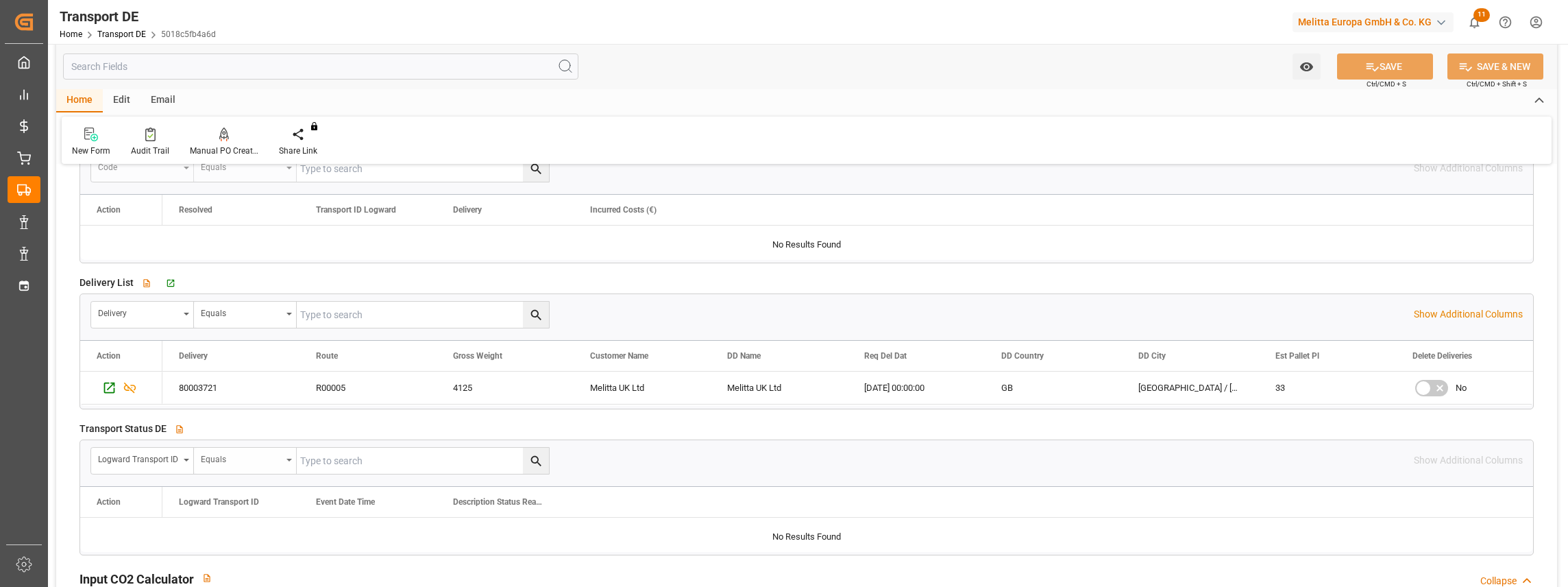
scroll to position [2330, 0]
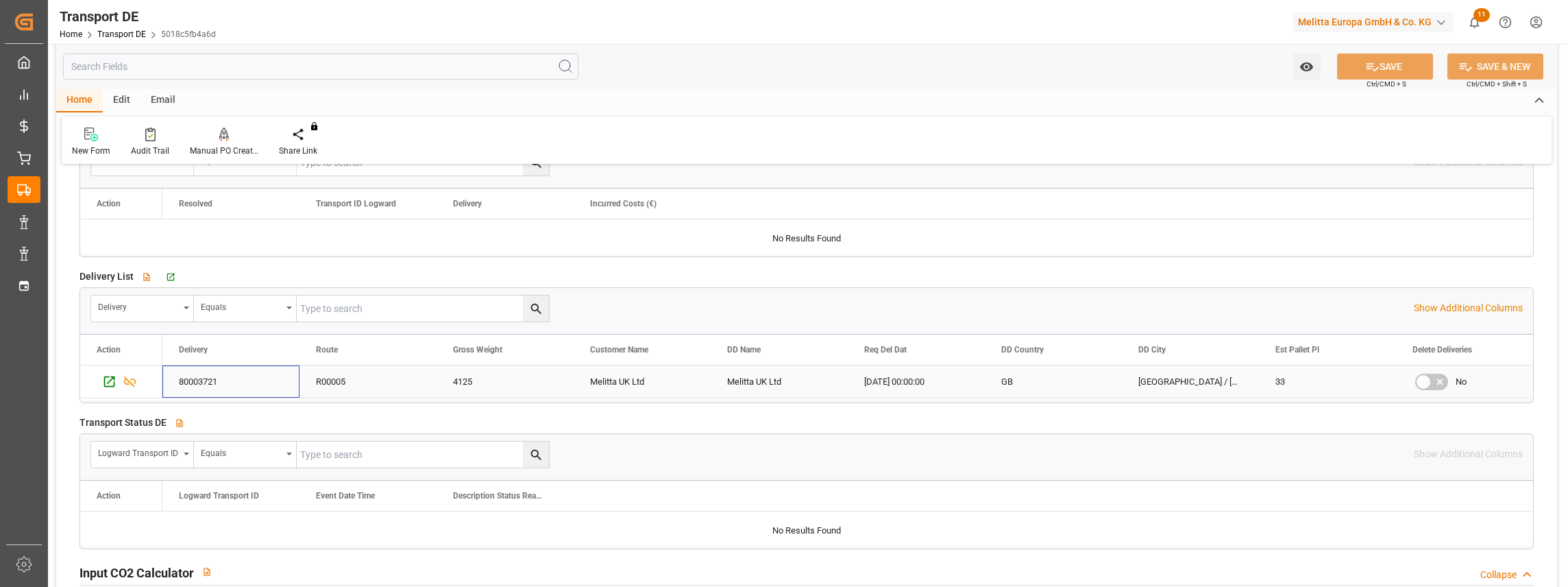
drag, startPoint x: 223, startPoint y: 379, endPoint x: 211, endPoint y: 379, distance: 12.0
click at [211, 379] on div "80003721" at bounding box center [231, 381] width 137 height 33
